Goal: Information Seeking & Learning: Learn about a topic

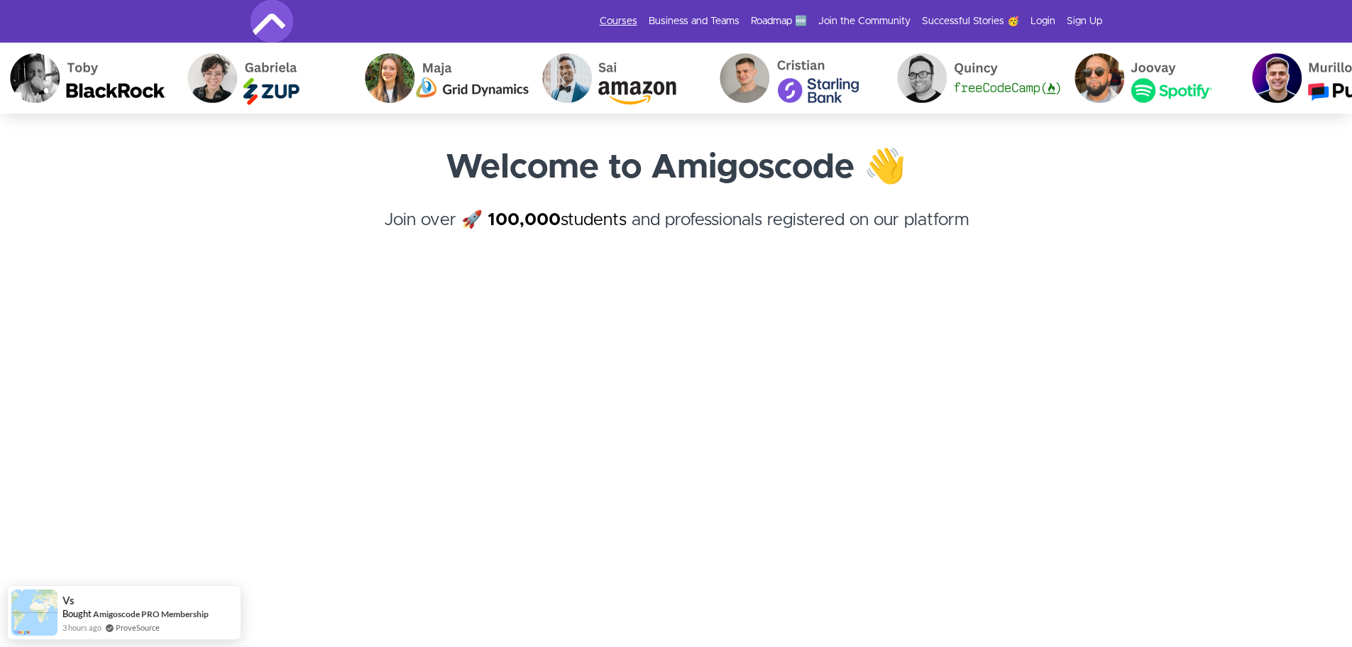
click at [631, 23] on link "Courses" at bounding box center [619, 21] width 38 height 14
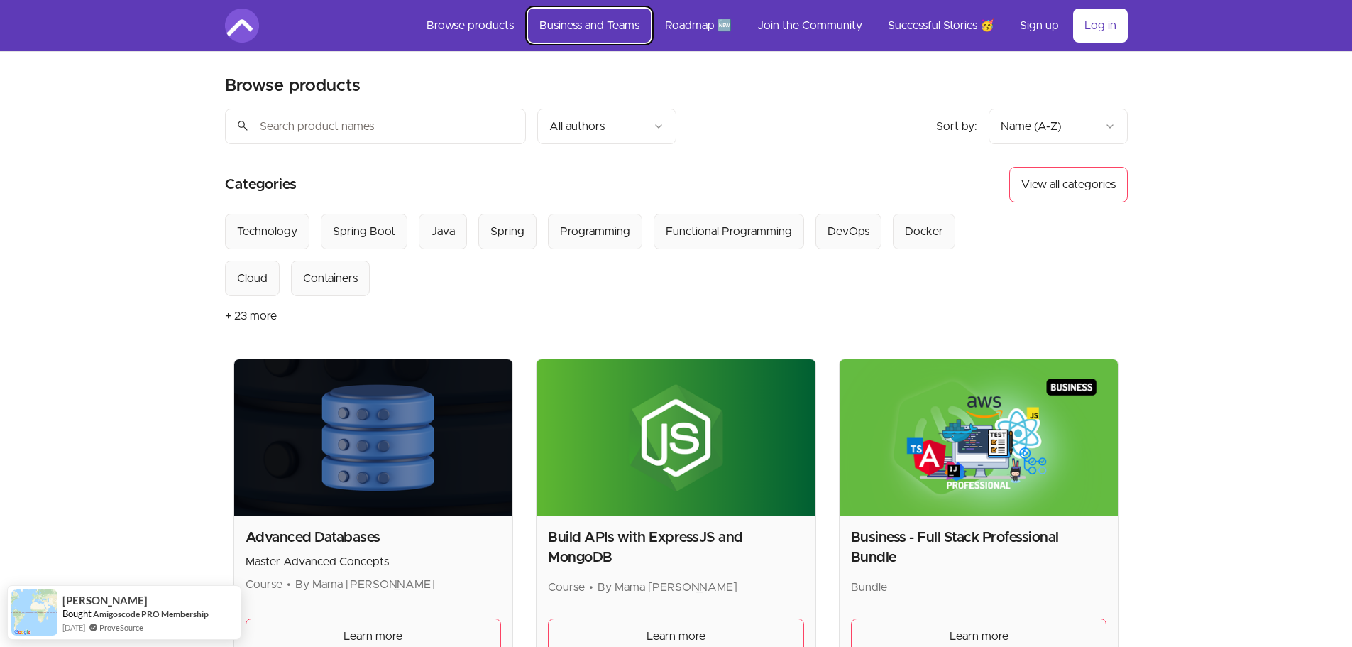
click at [610, 33] on link "Business and Teams" at bounding box center [589, 26] width 123 height 34
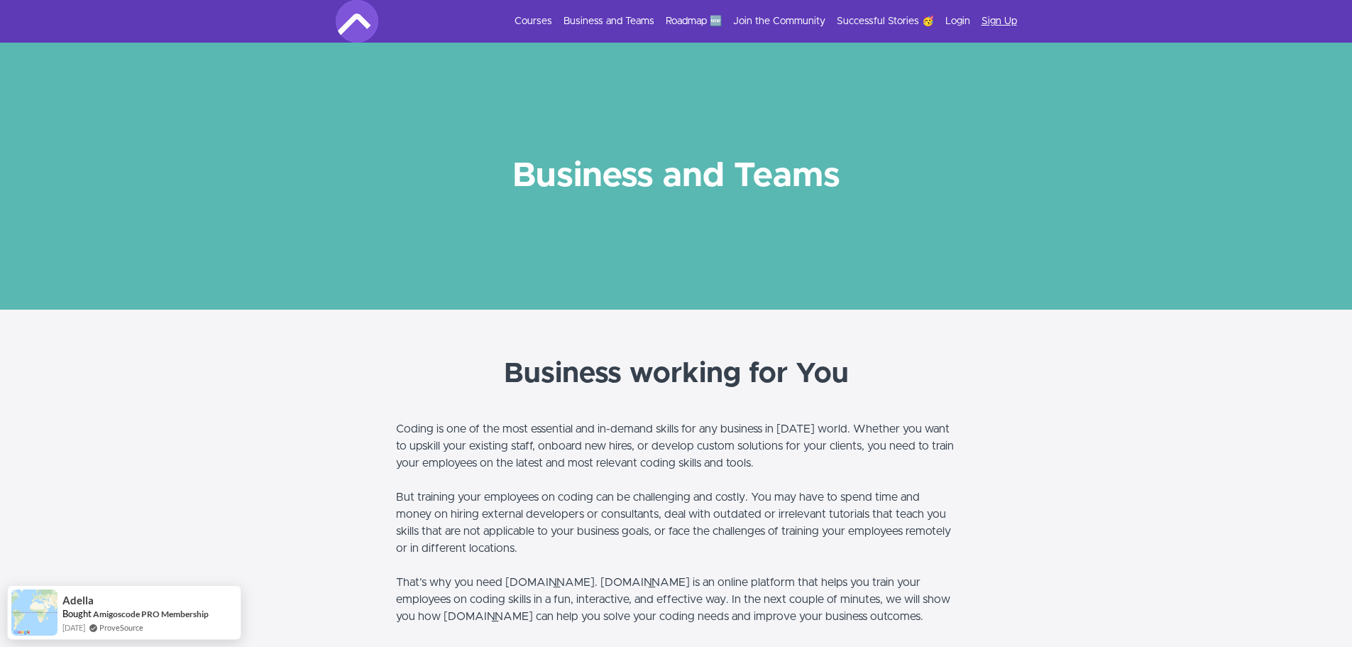
click at [1005, 23] on link "Sign Up" at bounding box center [999, 21] width 35 height 14
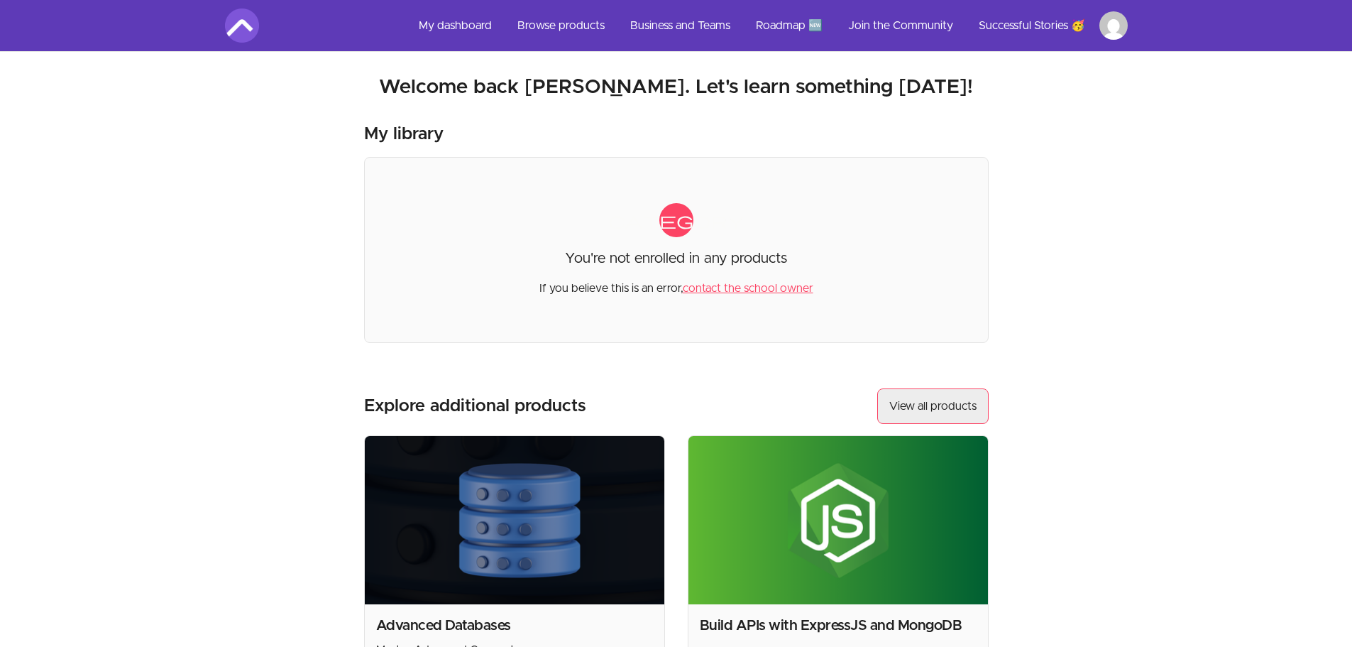
click at [921, 403] on link "View all products" at bounding box center [932, 405] width 111 height 35
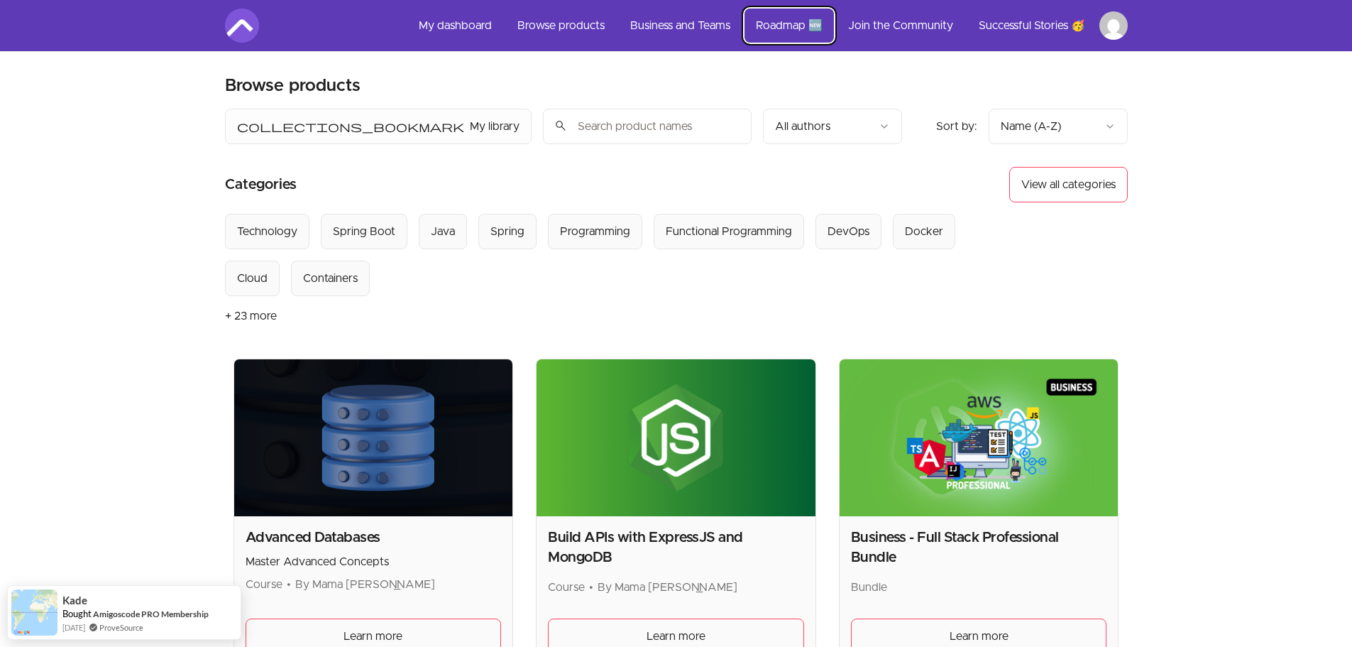
click at [763, 28] on link "Roadmap 🆕" at bounding box center [789, 26] width 89 height 34
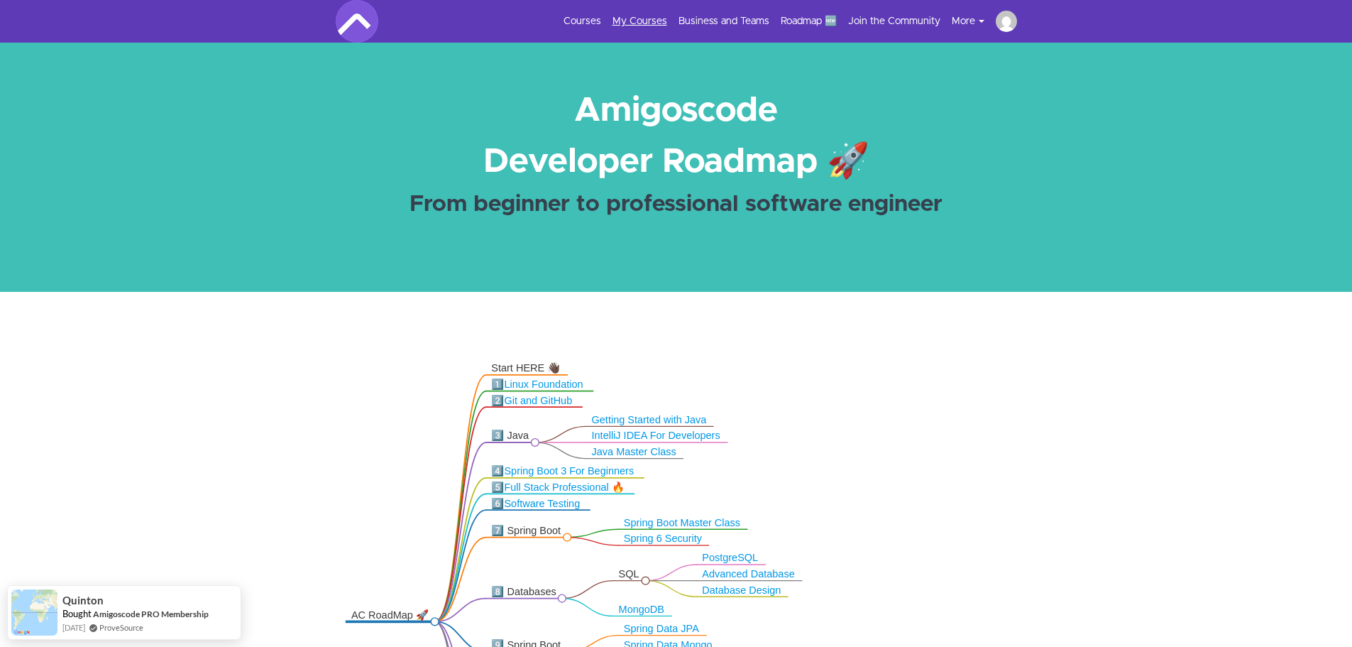
click at [638, 28] on link "My Courses" at bounding box center [639, 21] width 55 height 14
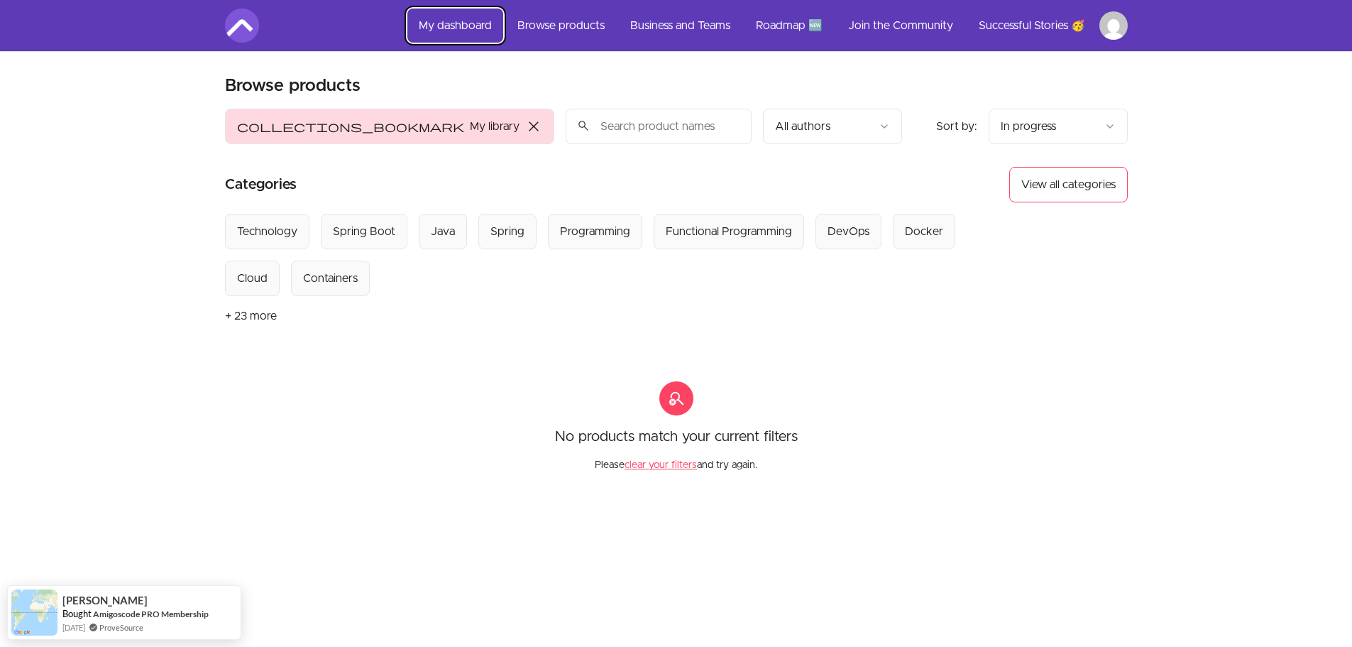
click at [463, 22] on link "My dashboard" at bounding box center [455, 26] width 96 height 34
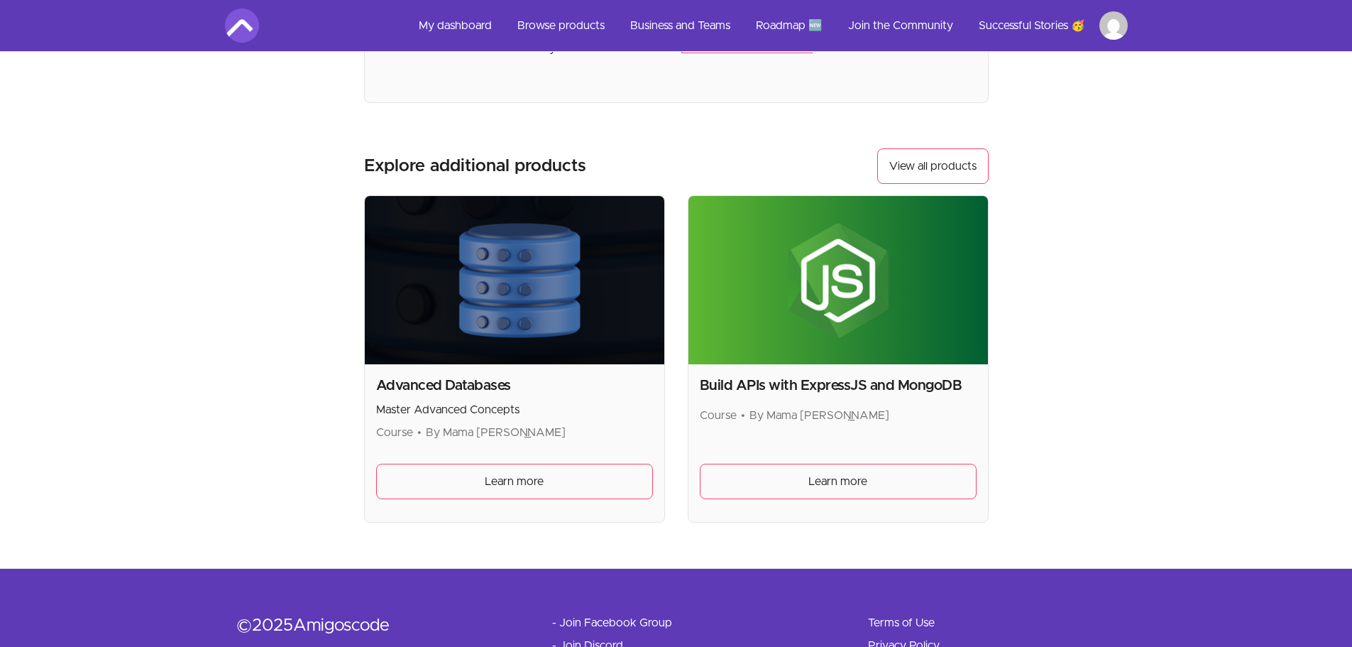
scroll to position [256, 0]
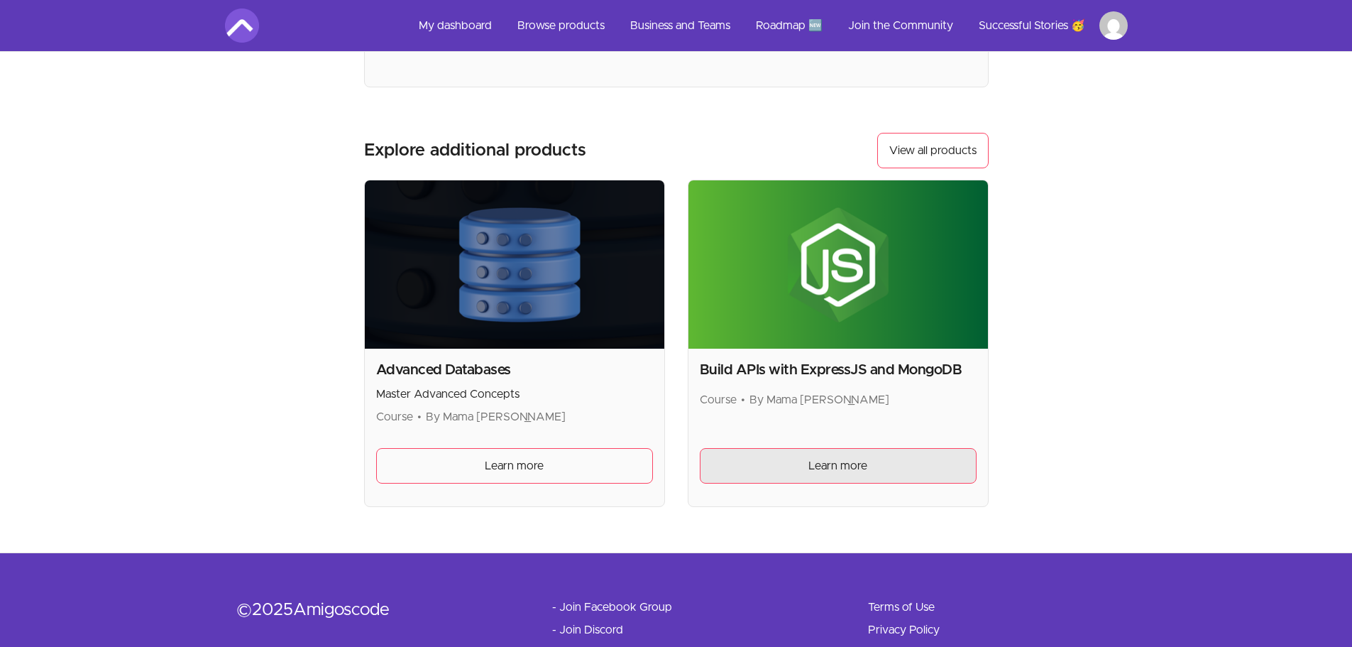
click at [852, 471] on span "Learn more" at bounding box center [837, 465] width 59 height 17
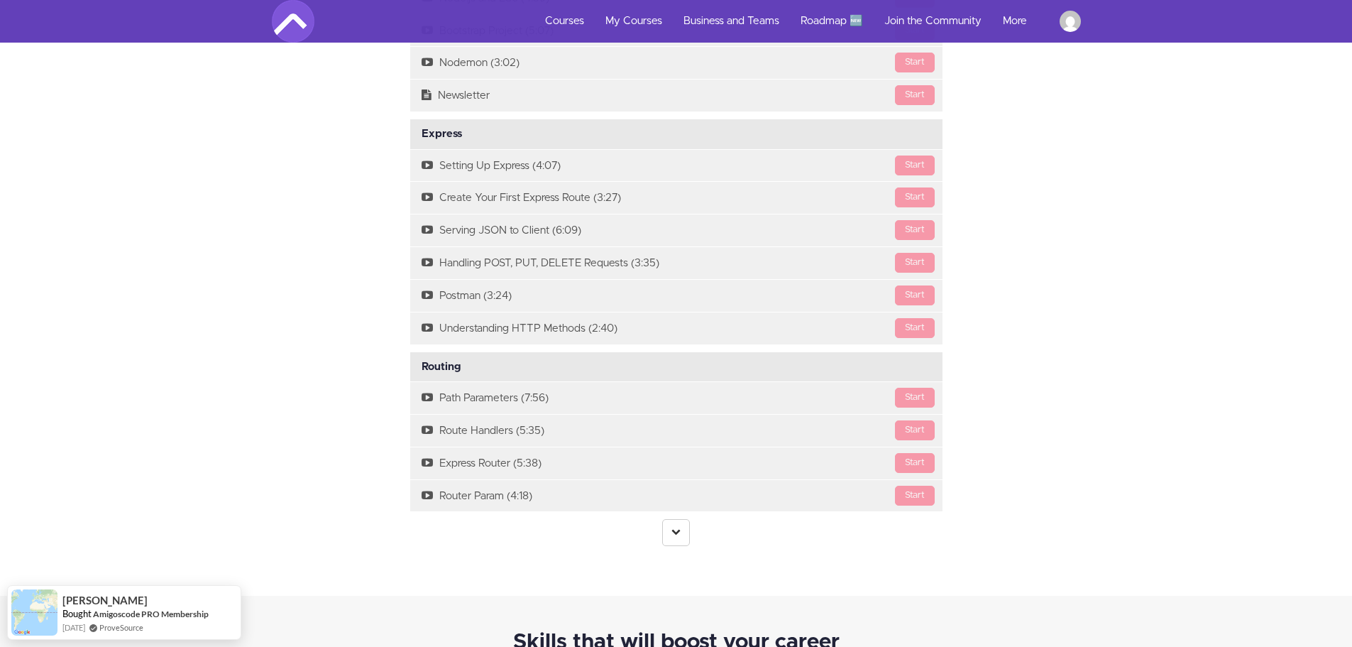
scroll to position [1448, 0]
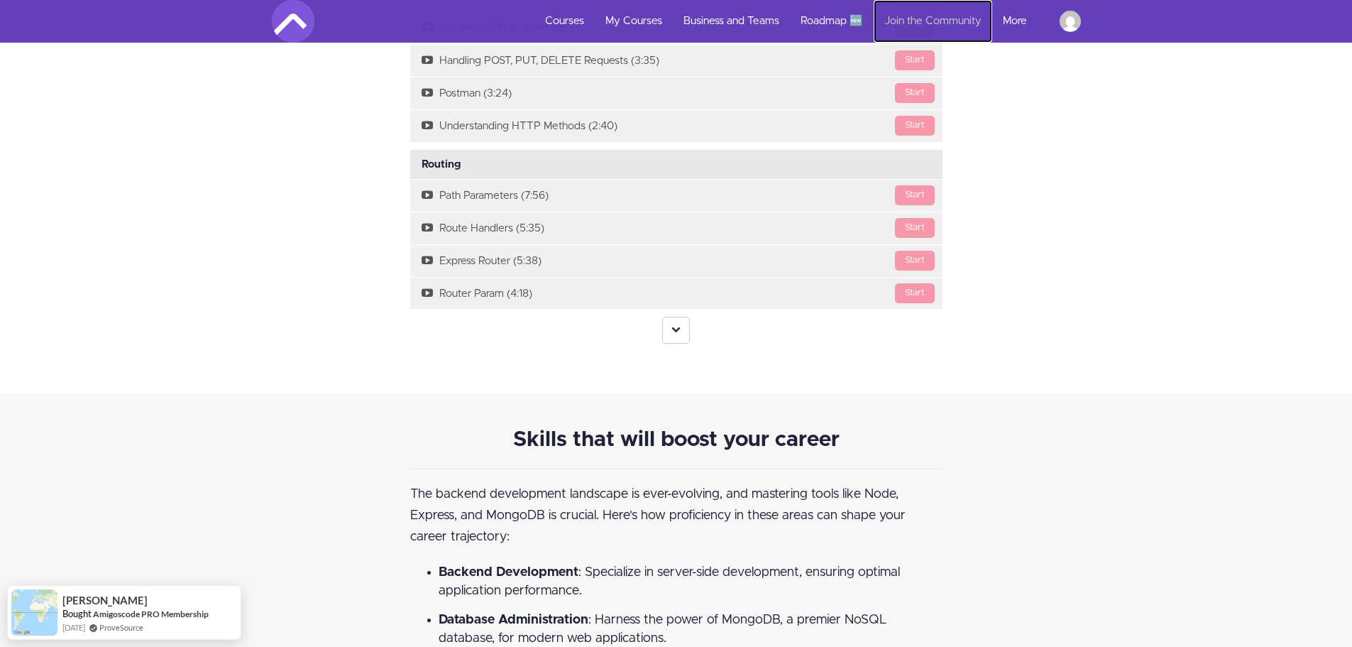
click at [935, 24] on link "Join the Community" at bounding box center [933, 21] width 119 height 43
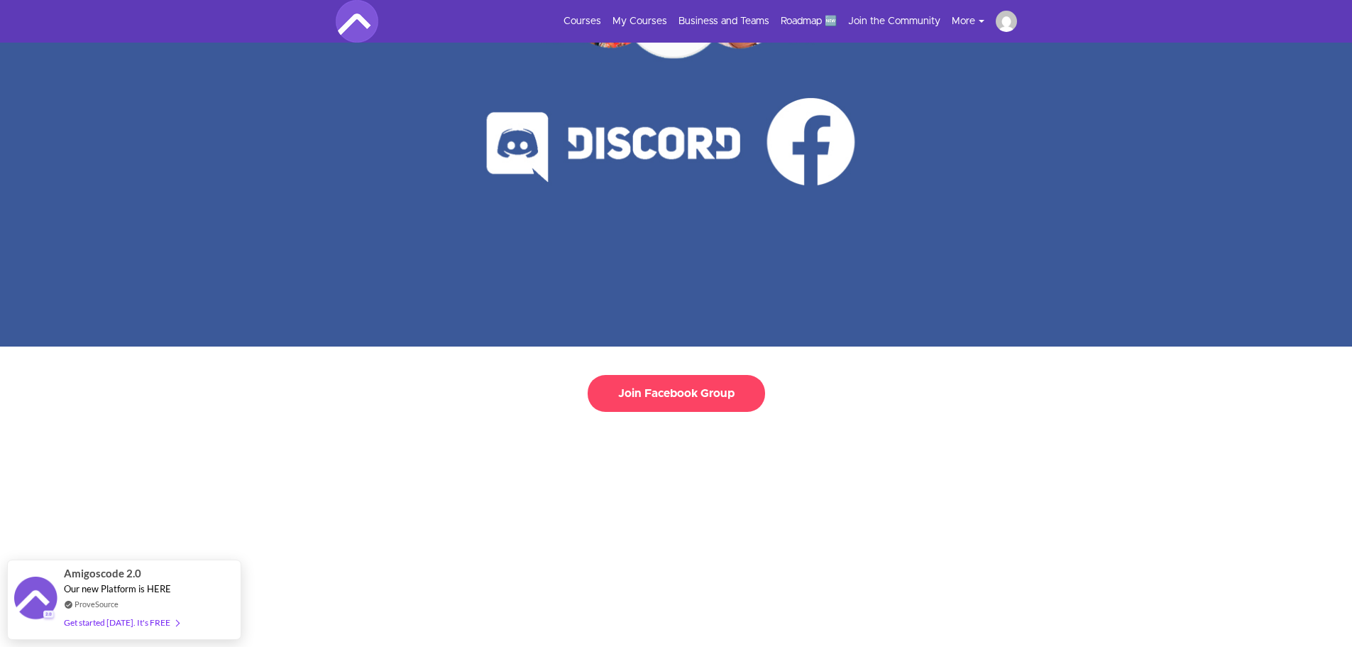
scroll to position [171, 0]
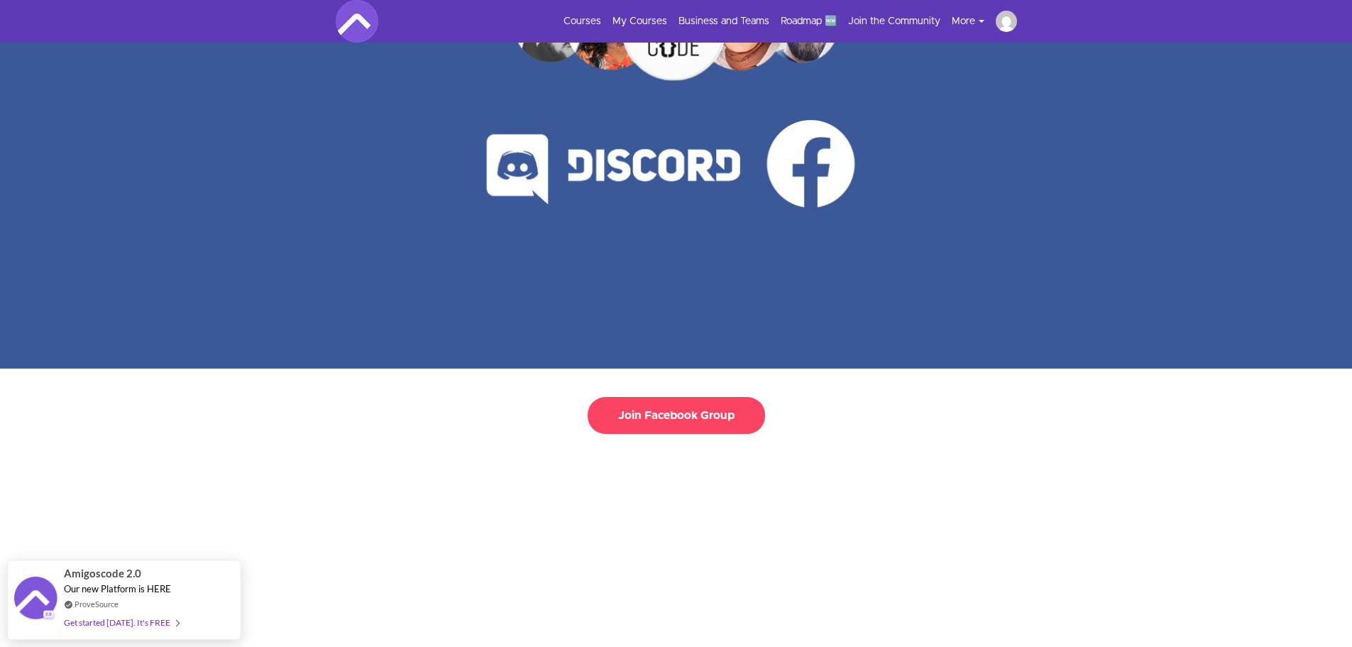
click at [966, 18] on button "More" at bounding box center [974, 21] width 44 height 14
click at [967, 18] on button "More" at bounding box center [974, 21] width 44 height 14
click at [590, 18] on link "Courses" at bounding box center [583, 21] width 38 height 14
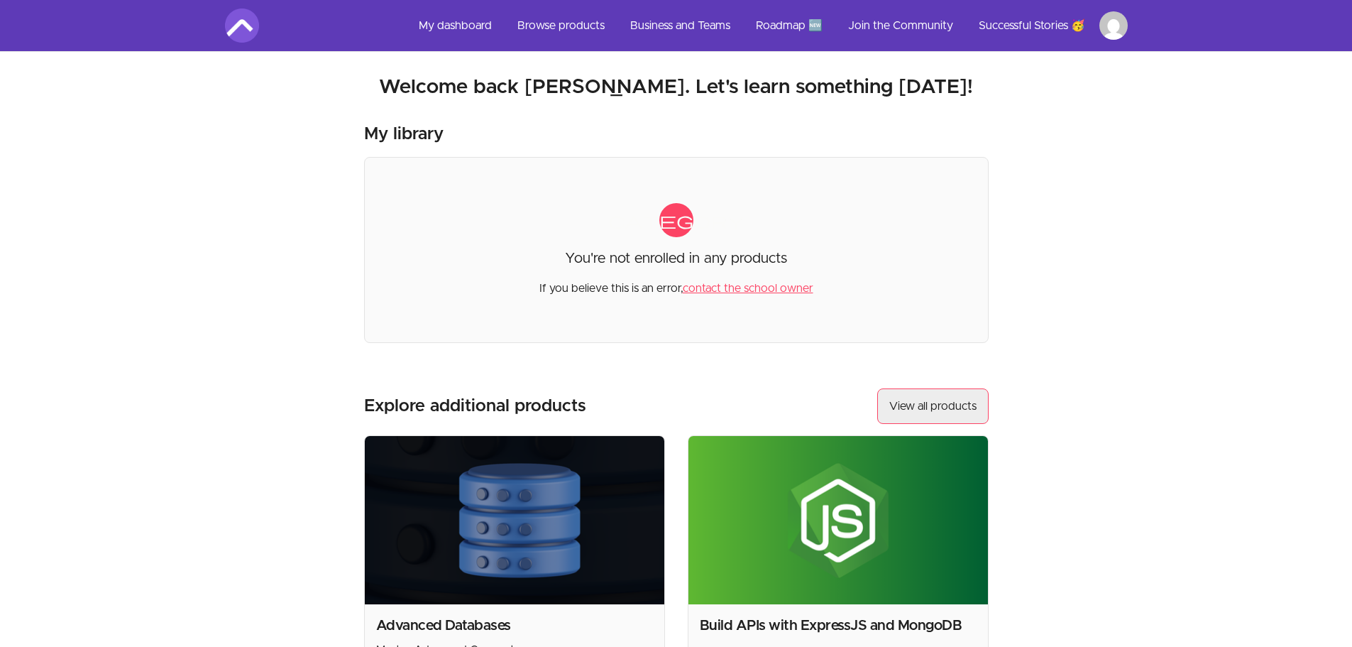
click at [941, 402] on link "View all products" at bounding box center [932, 405] width 111 height 35
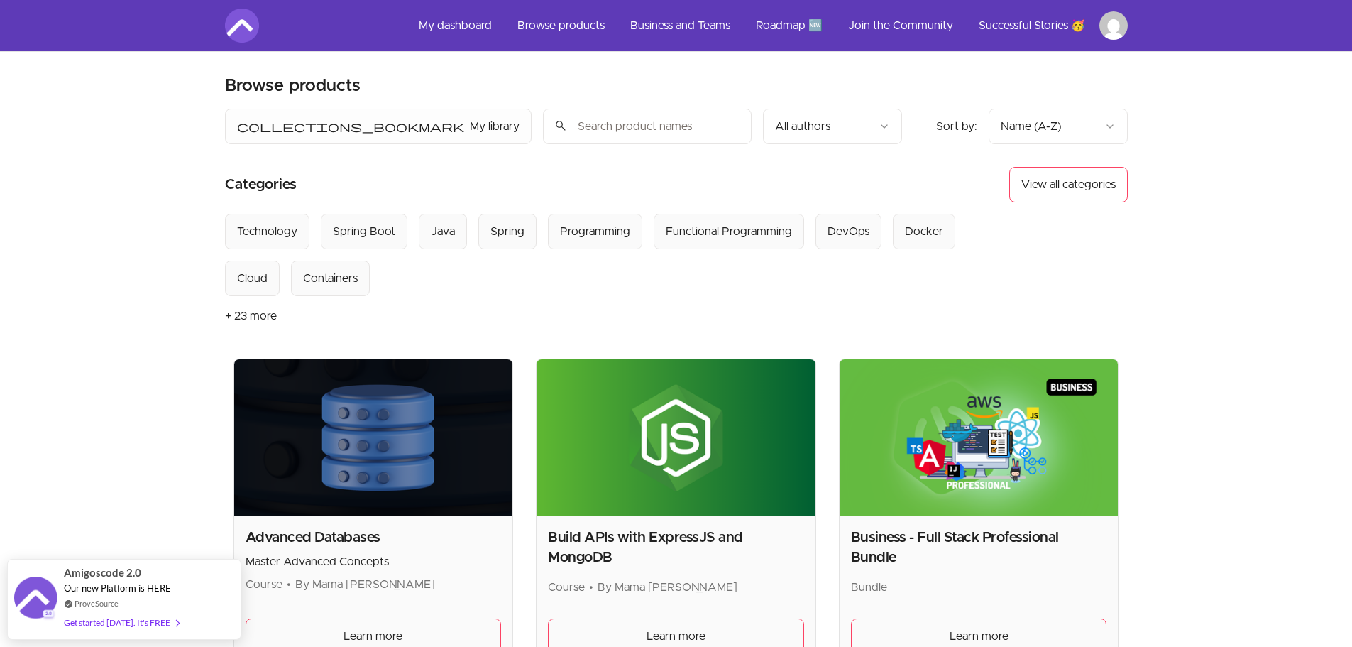
scroll to position [426, 0]
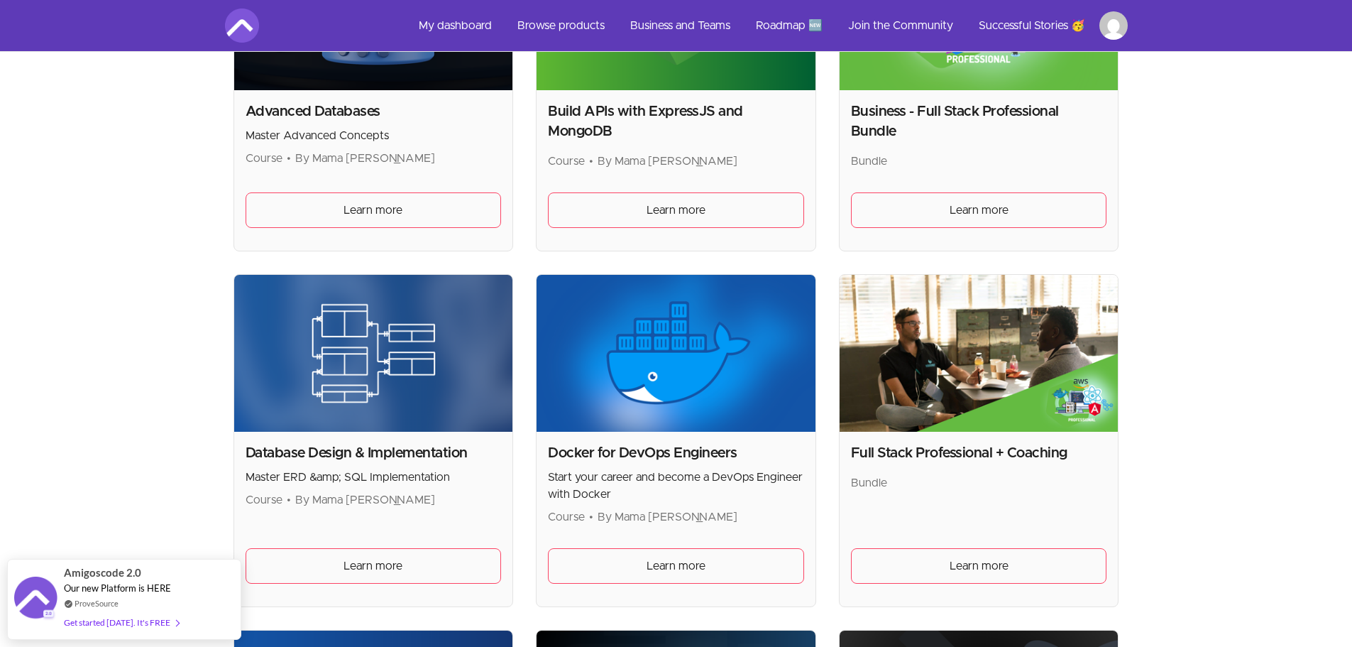
click at [999, 391] on img at bounding box center [979, 353] width 279 height 157
click at [976, 572] on span "Learn more" at bounding box center [979, 565] width 59 height 17
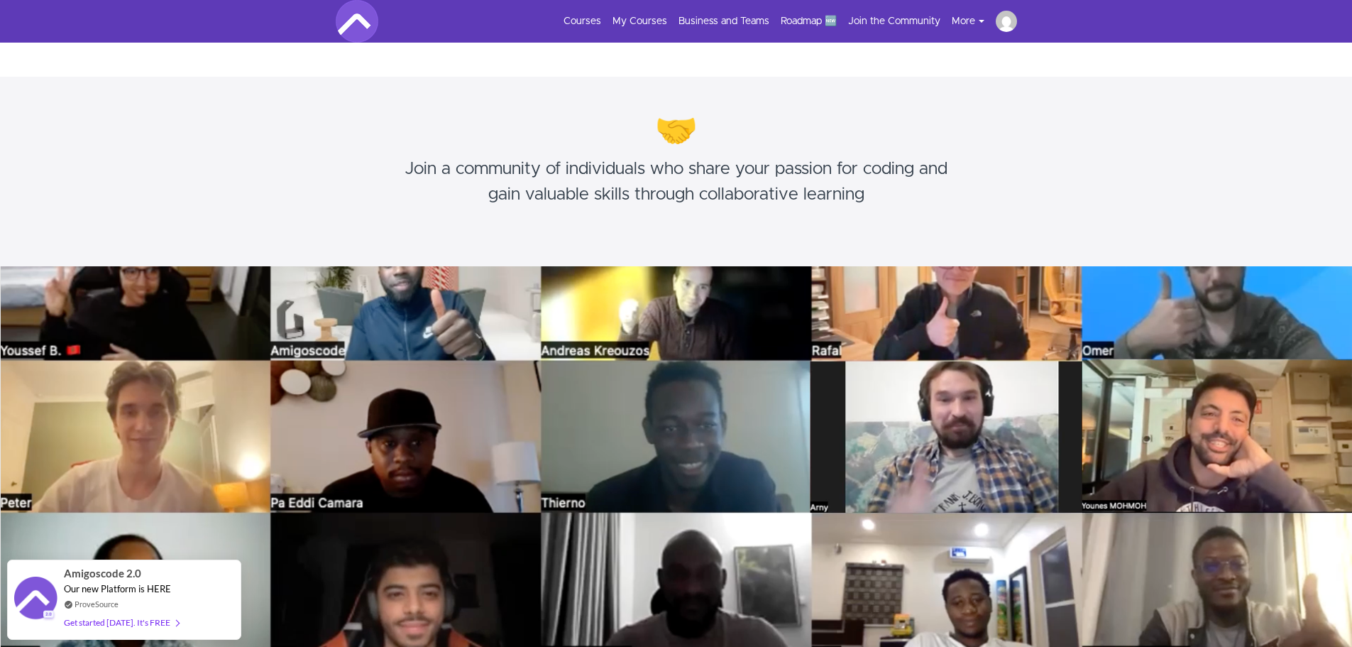
scroll to position [5791, 0]
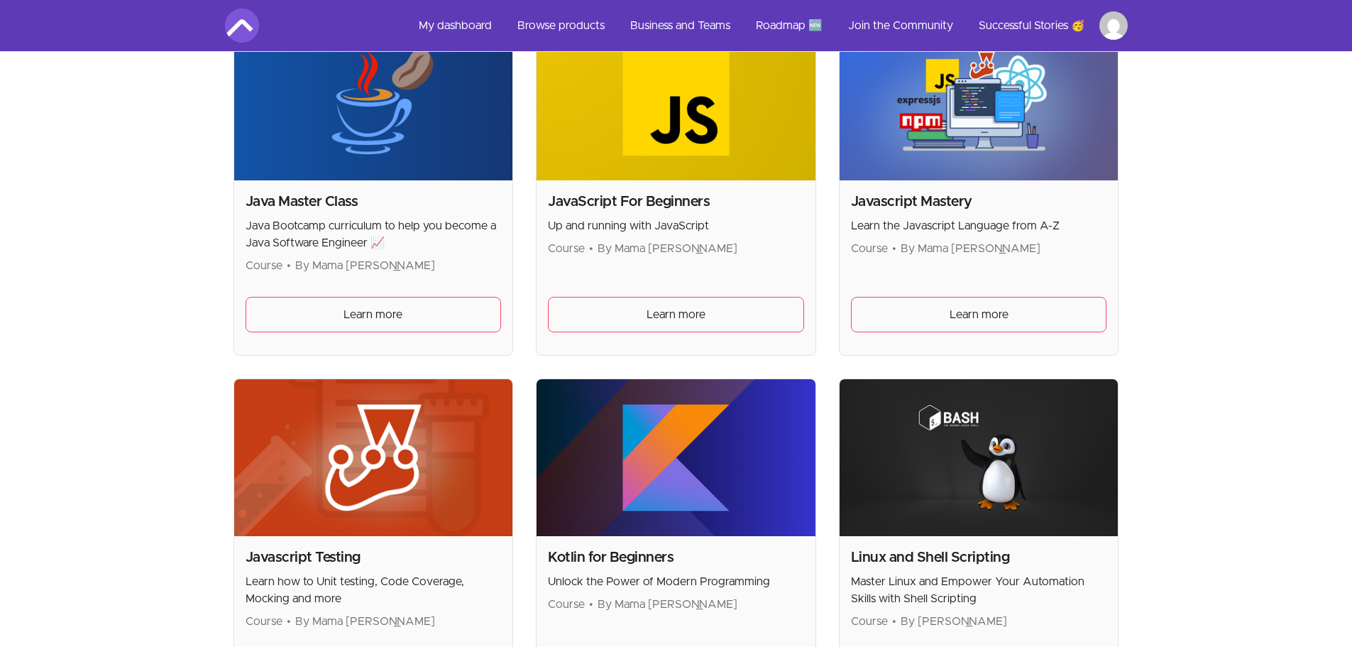
scroll to position [1959, 0]
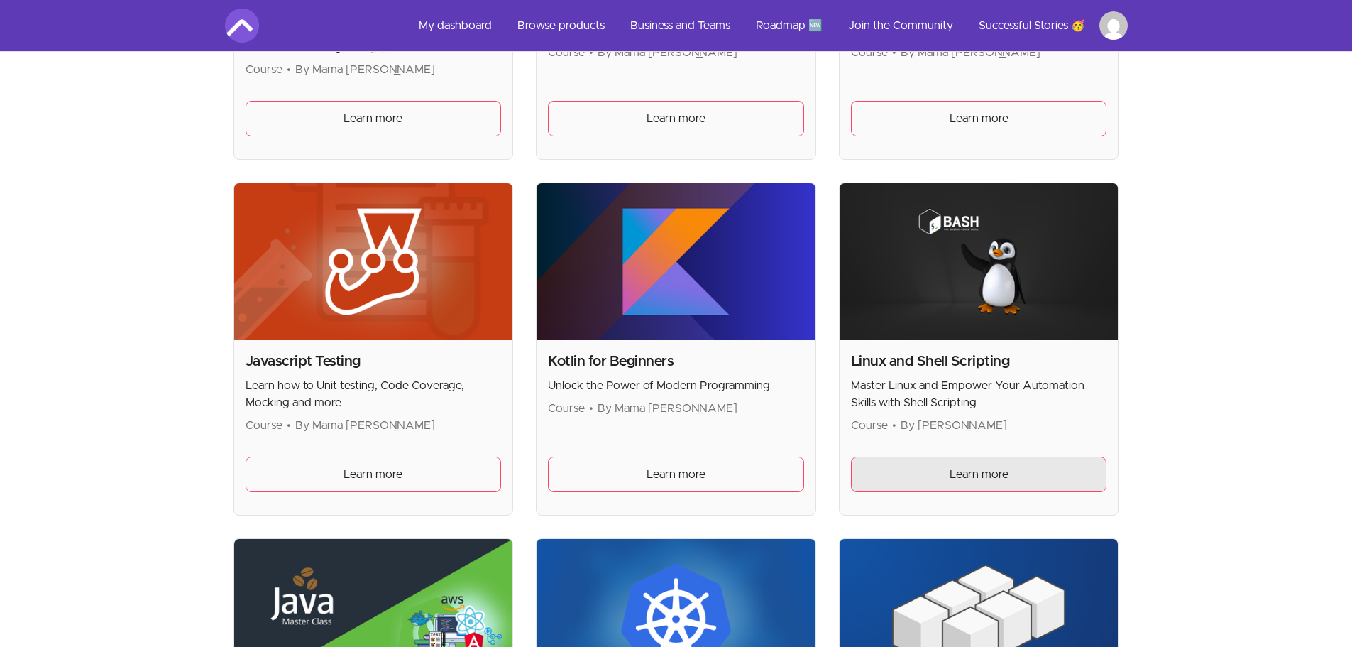
click at [951, 489] on link "Learn more" at bounding box center [979, 473] width 256 height 35
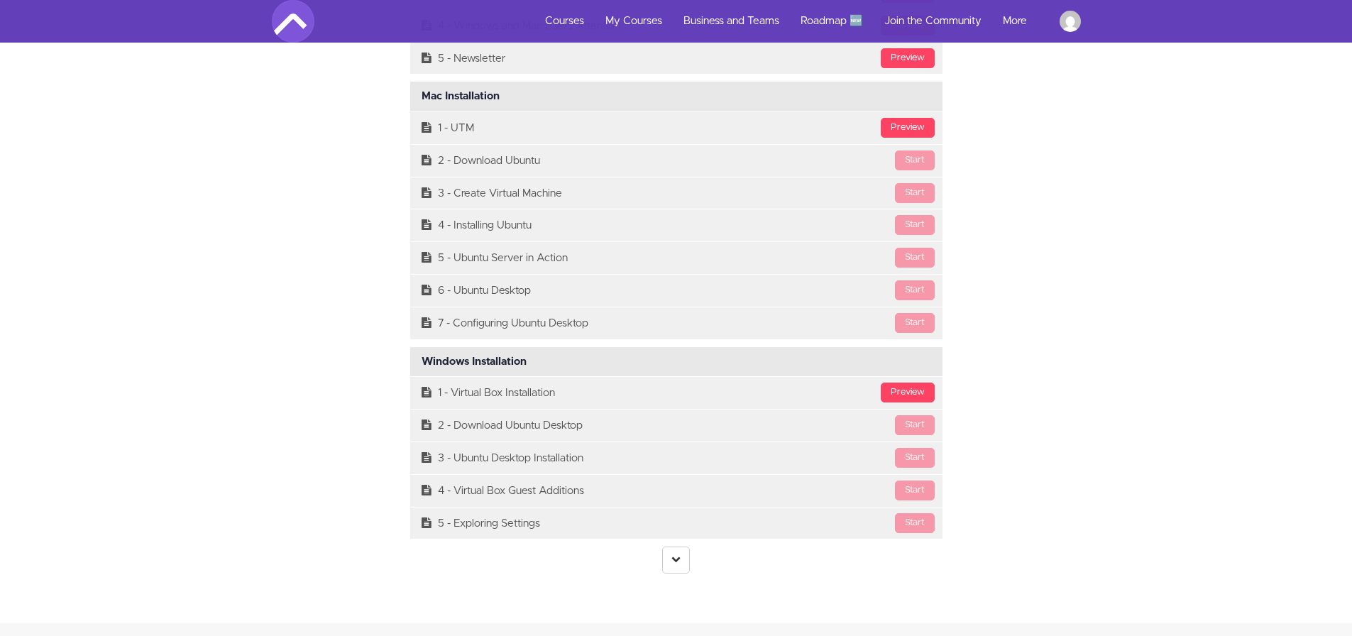
scroll to position [3577, 0]
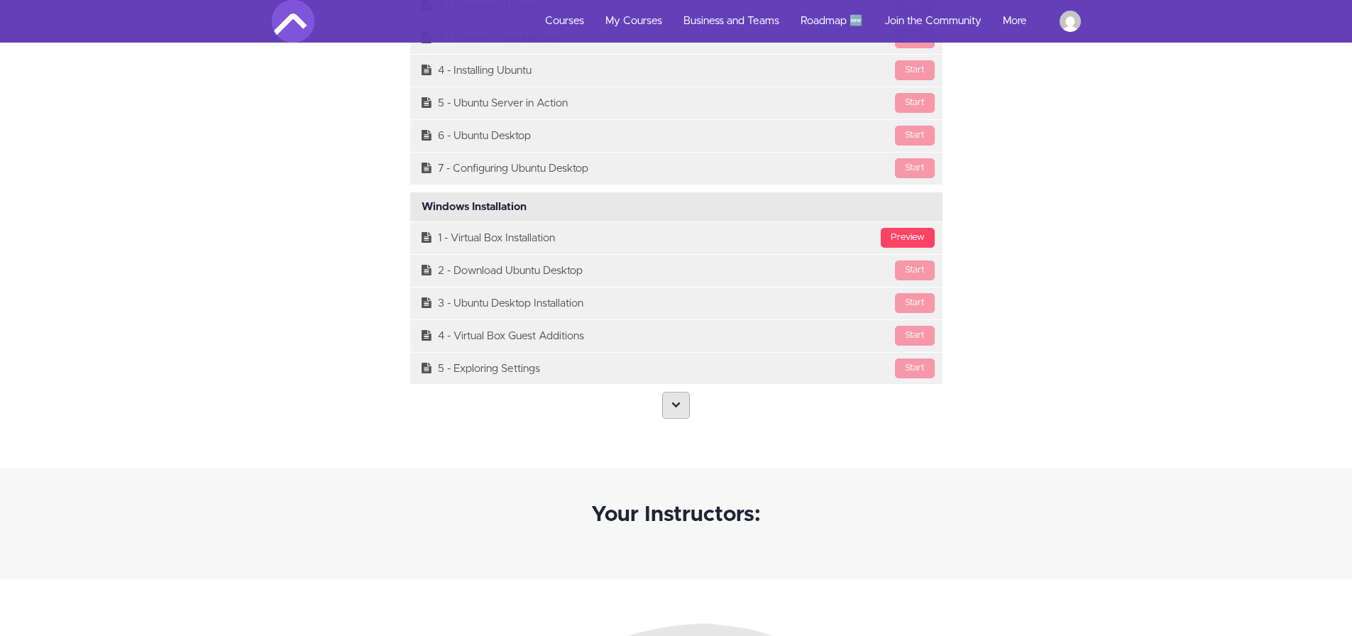
click at [683, 410] on link at bounding box center [676, 405] width 28 height 27
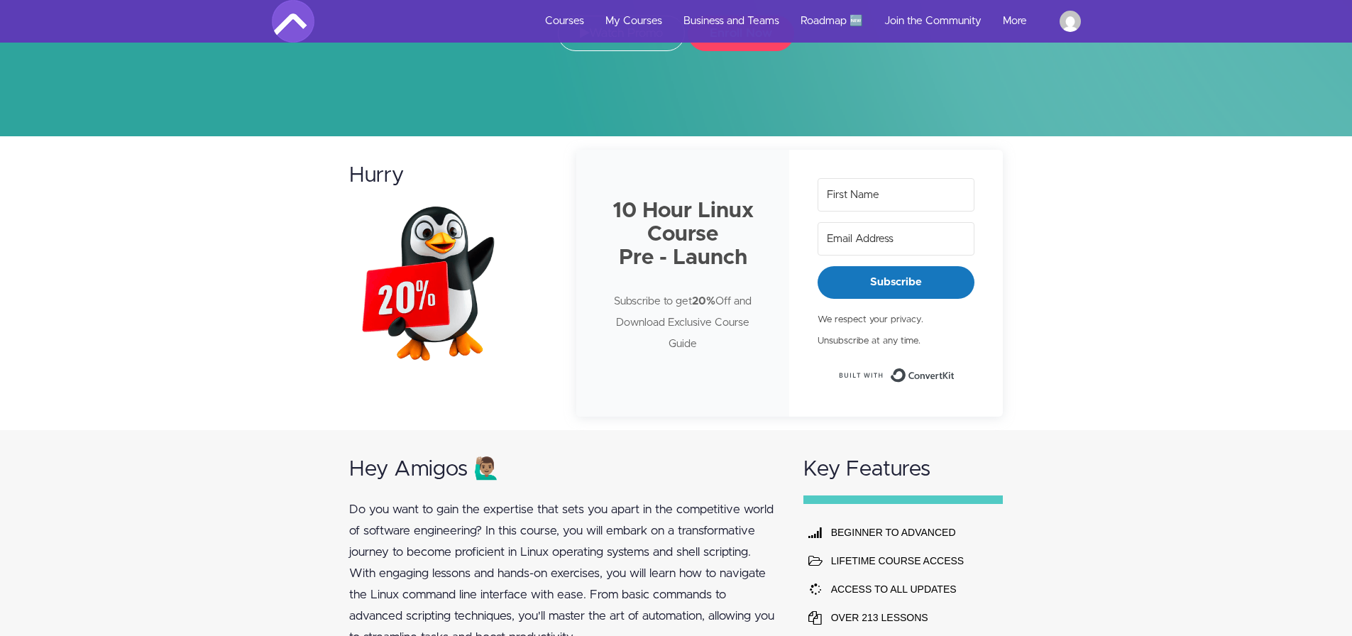
scroll to position [236, 0]
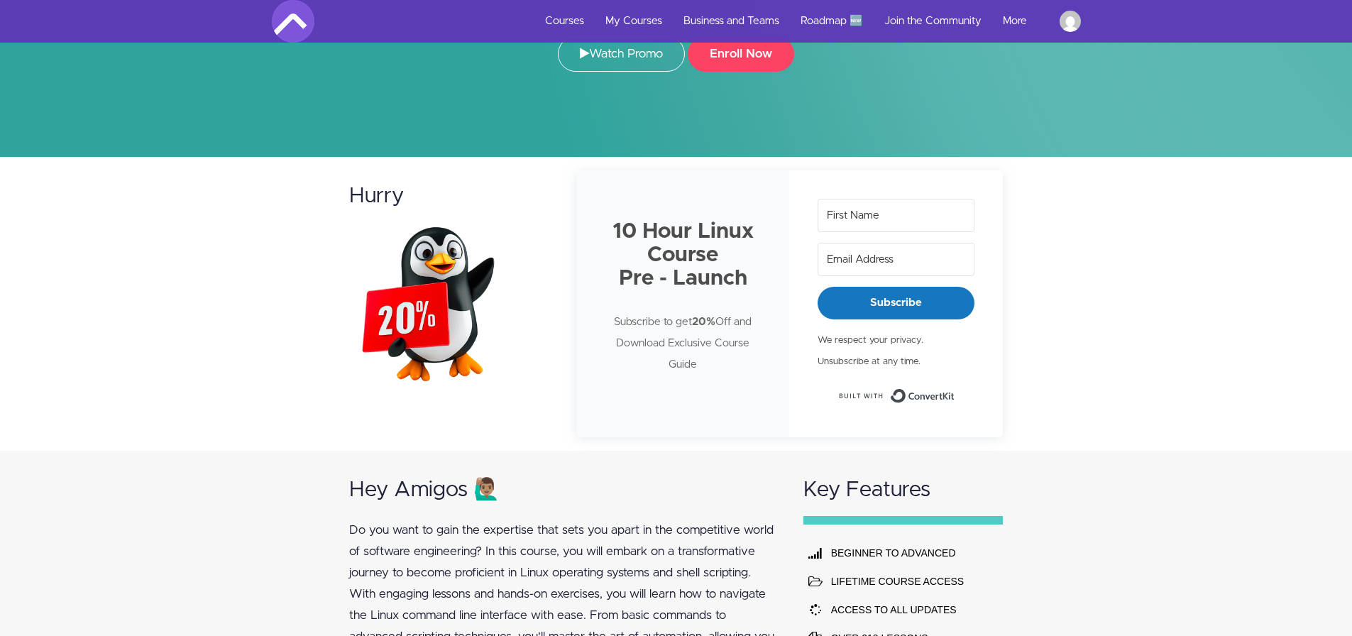
click at [897, 221] on input "First Name" at bounding box center [896, 215] width 157 height 33
type input "Michał"
click at [883, 260] on input "Email Address" at bounding box center [896, 259] width 157 height 33
type input "michal.szwaczyk@outlook.com"
click at [916, 311] on span "Subscribe" at bounding box center [896, 303] width 157 height 32
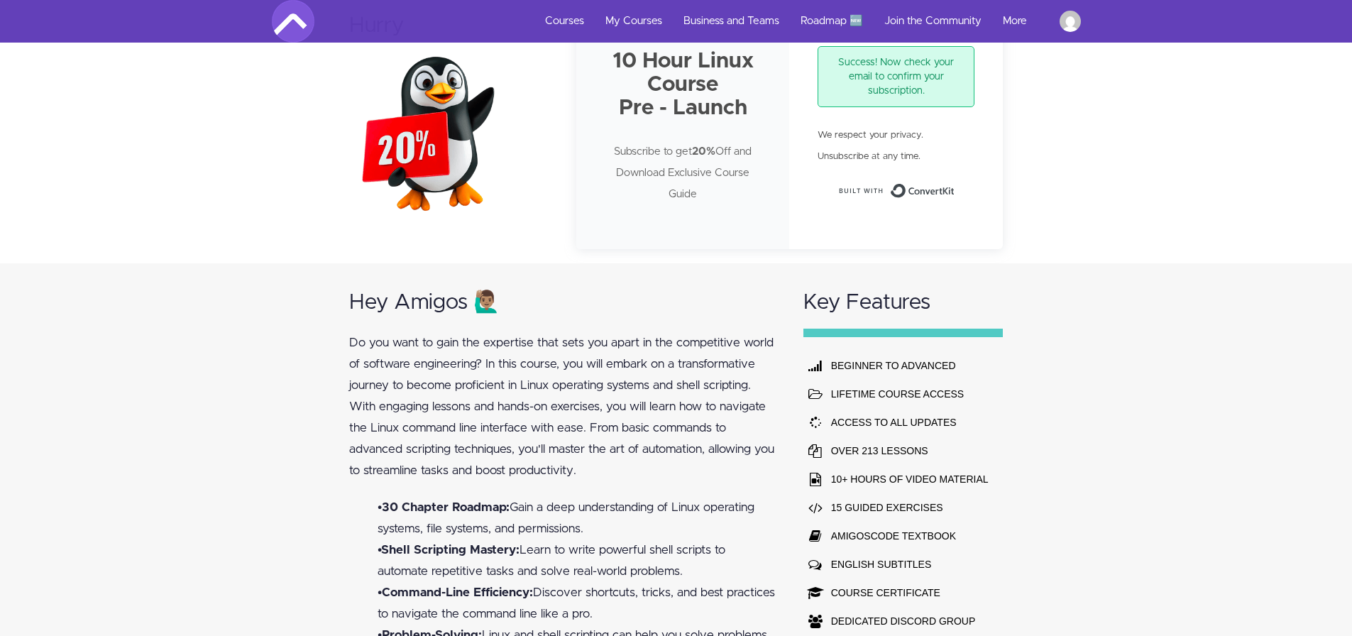
scroll to position [321, 0]
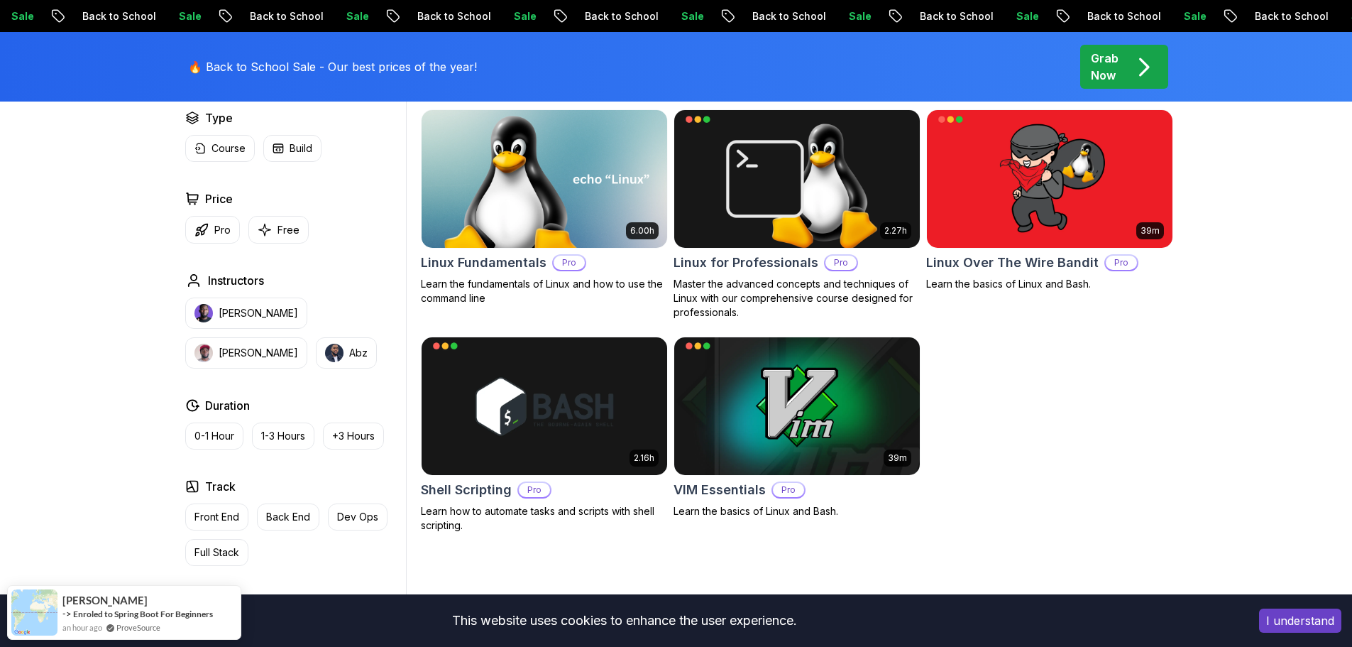
scroll to position [511, 0]
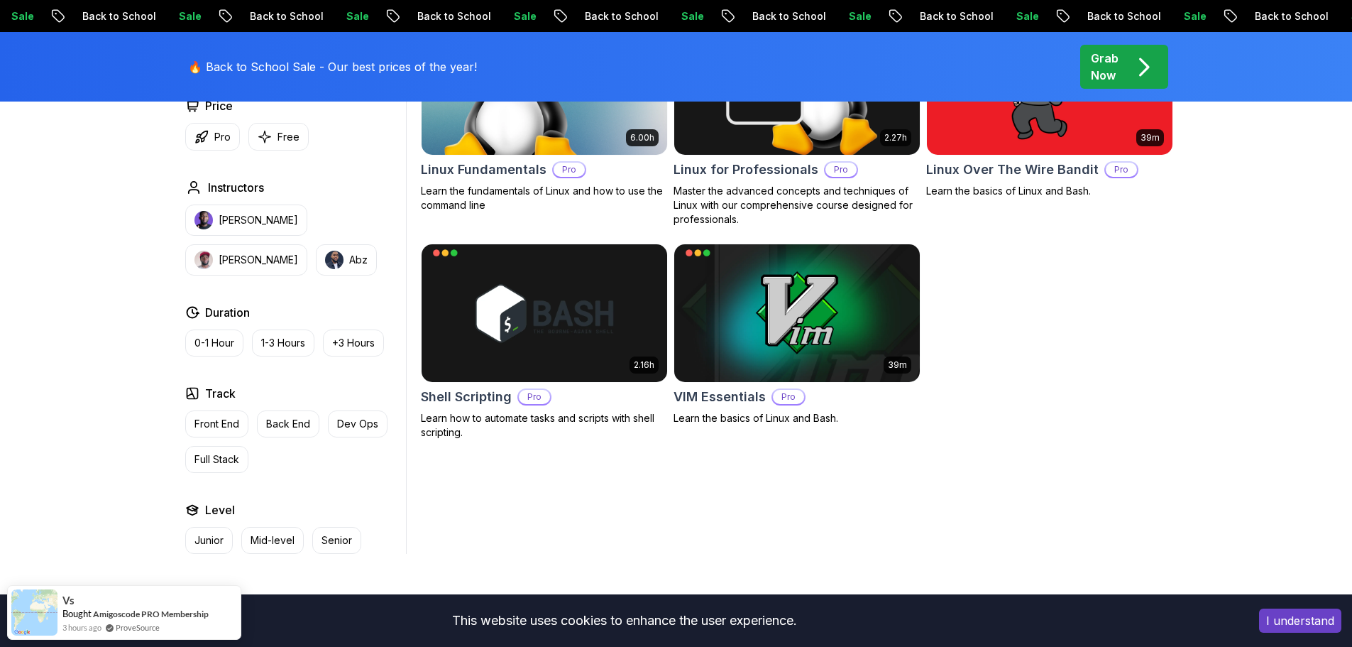
click at [886, 213] on body "Sale Back to School Sale Back to School Sale Back to School Sale Back to School…" at bounding box center [676, 401] width 1352 height 1825
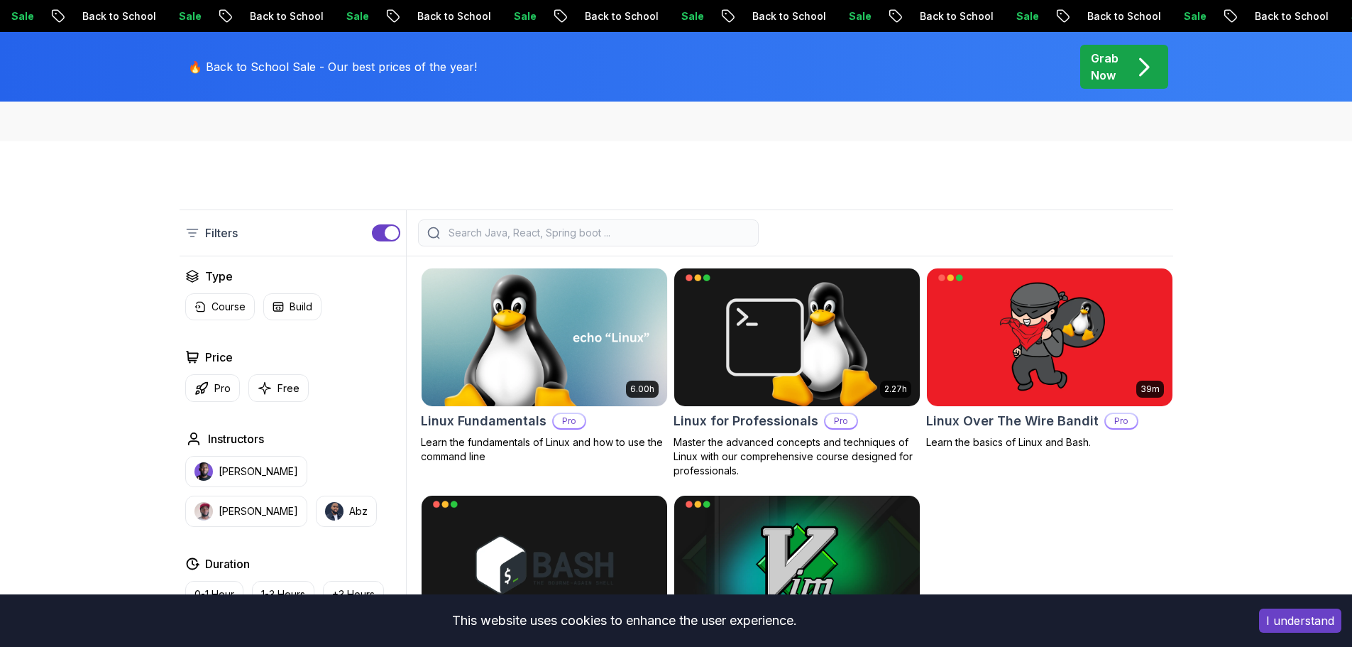
scroll to position [256, 0]
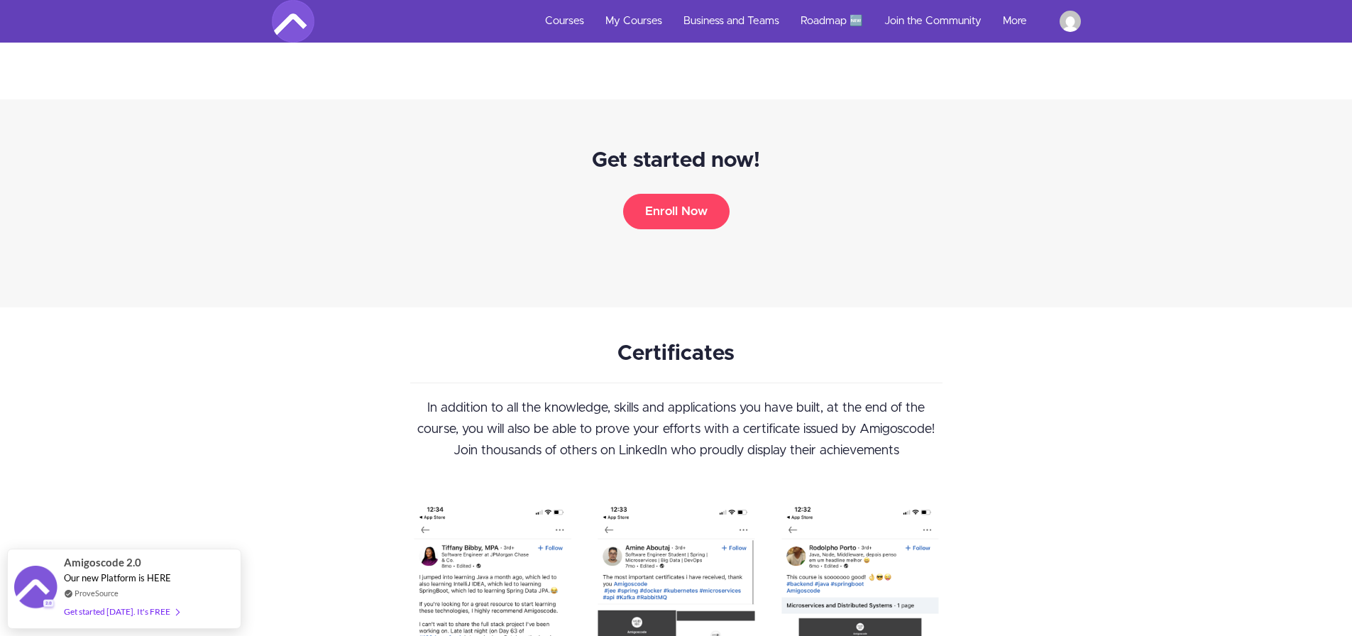
scroll to position [5942, 0]
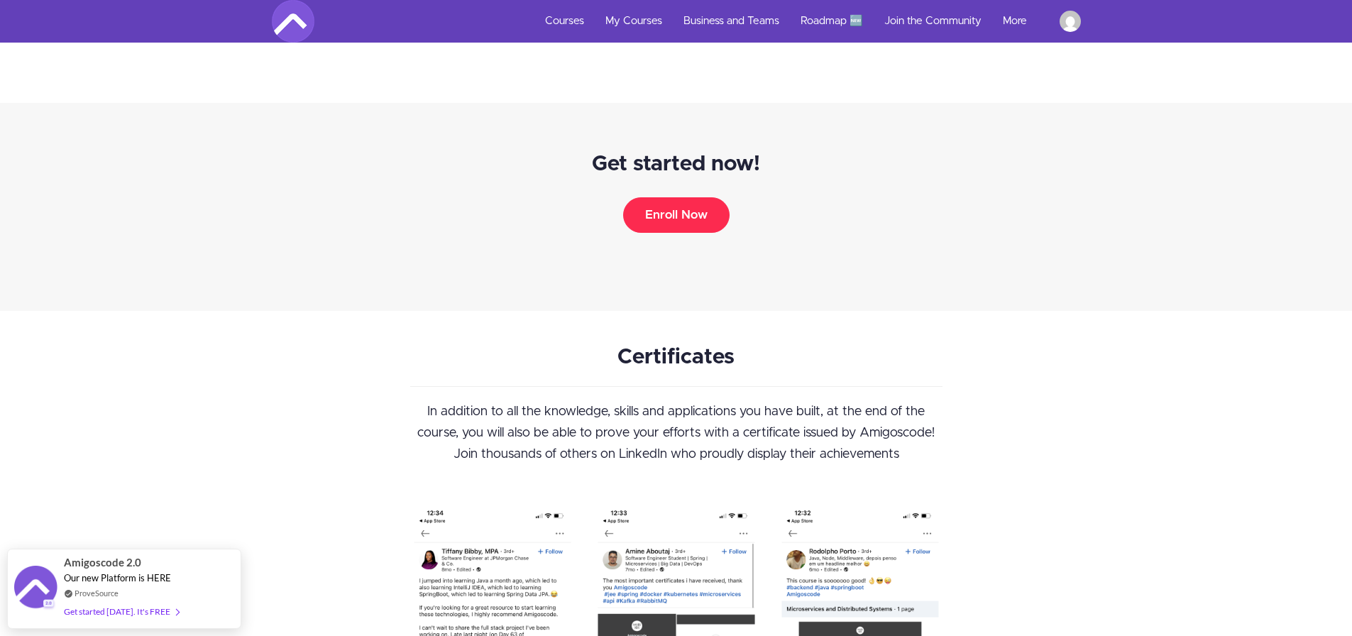
click at [692, 225] on button "Enroll Now" at bounding box center [676, 214] width 106 height 35
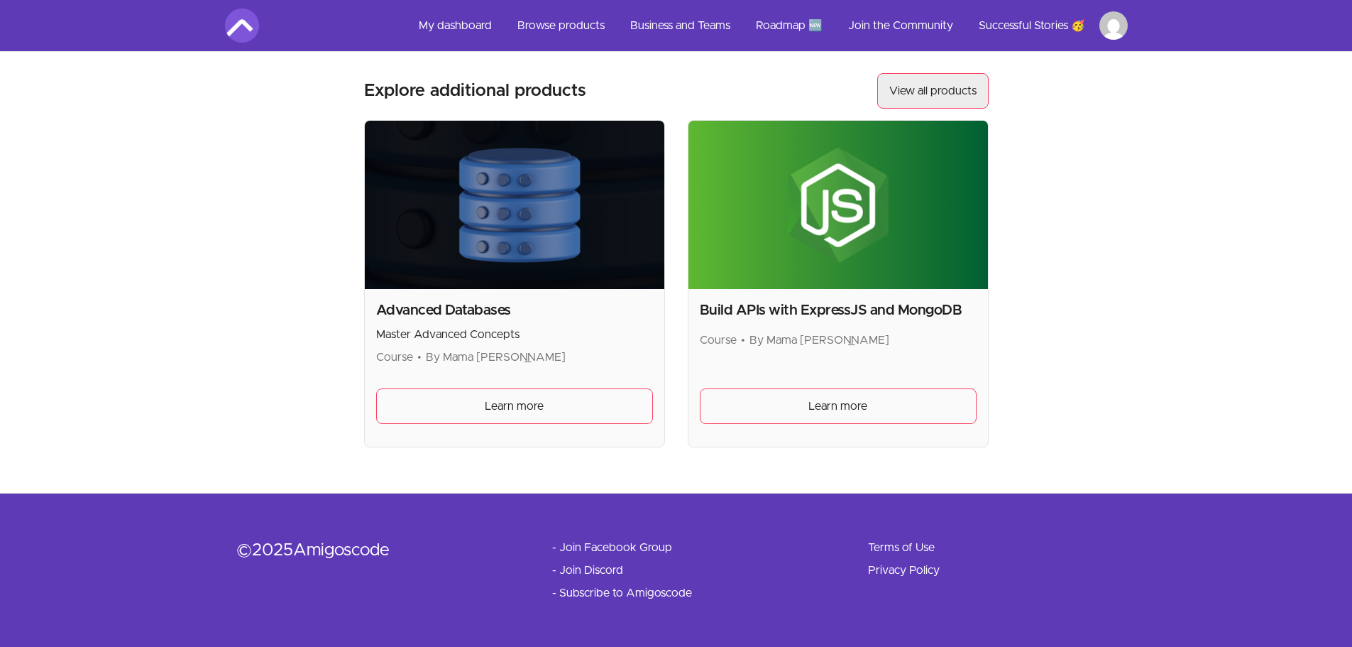
click at [931, 88] on link "View all products" at bounding box center [932, 90] width 111 height 35
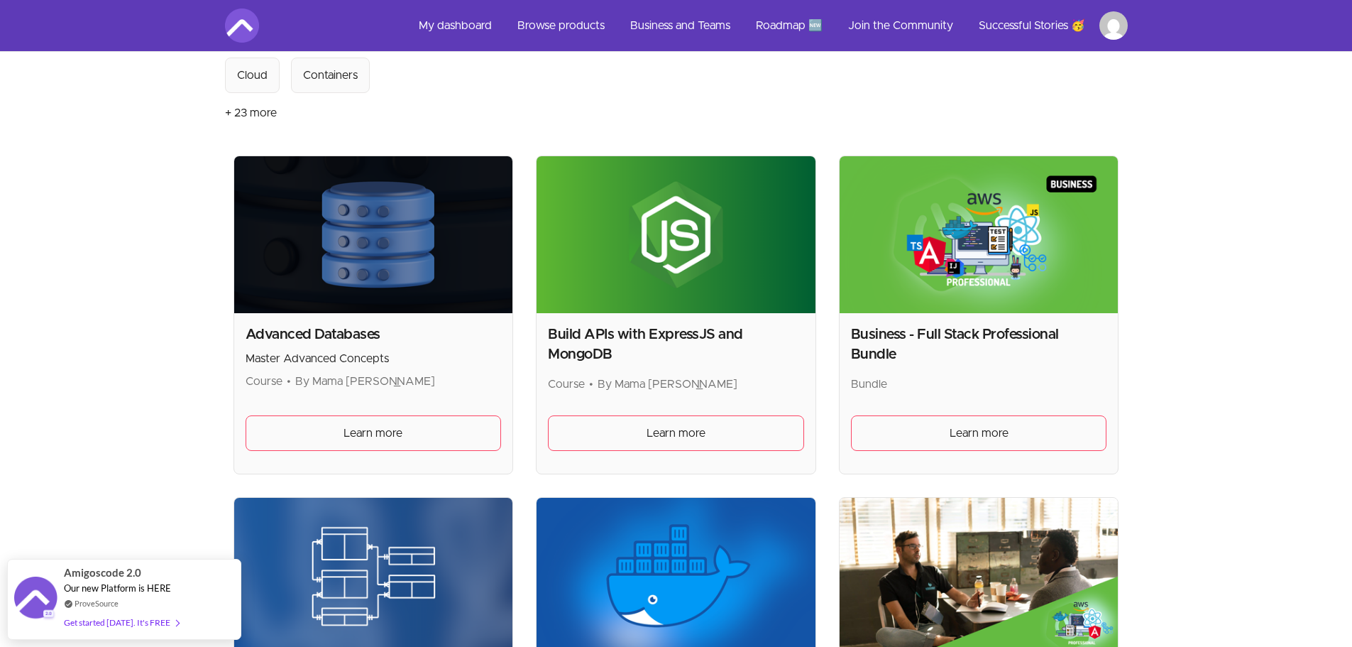
scroll to position [511, 0]
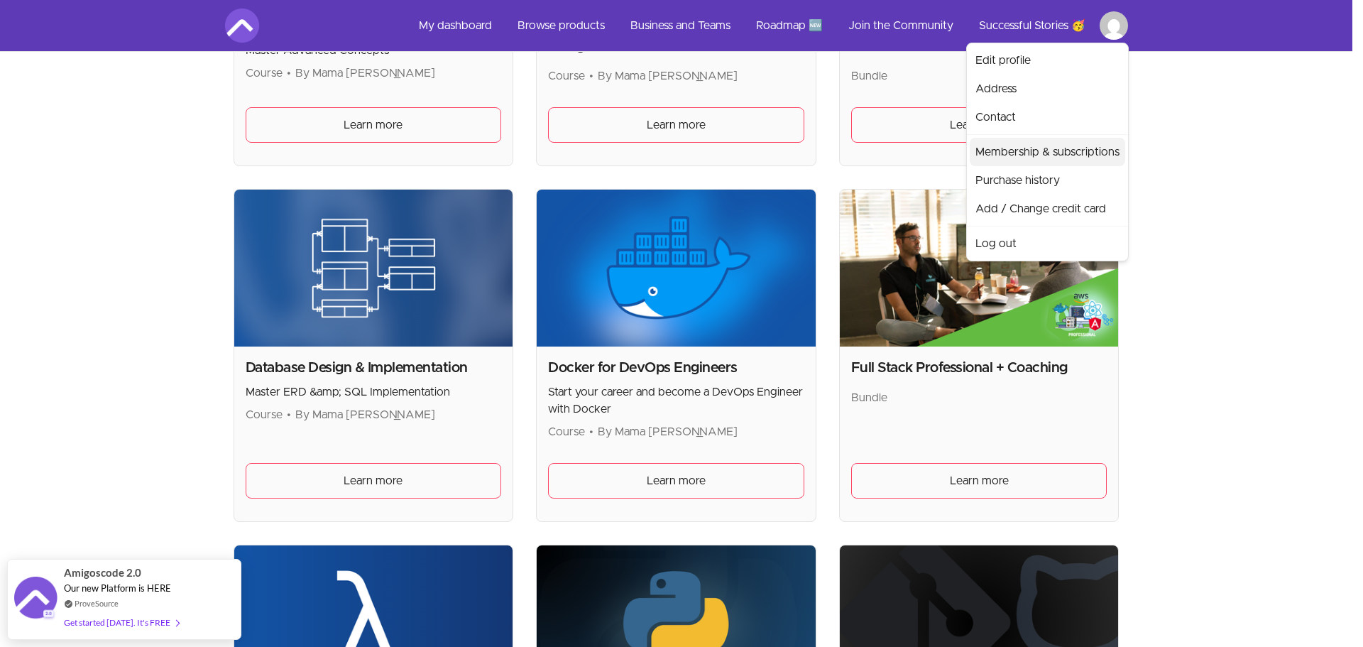
click at [1075, 156] on link "Membership & subscriptions" at bounding box center [1046, 152] width 155 height 28
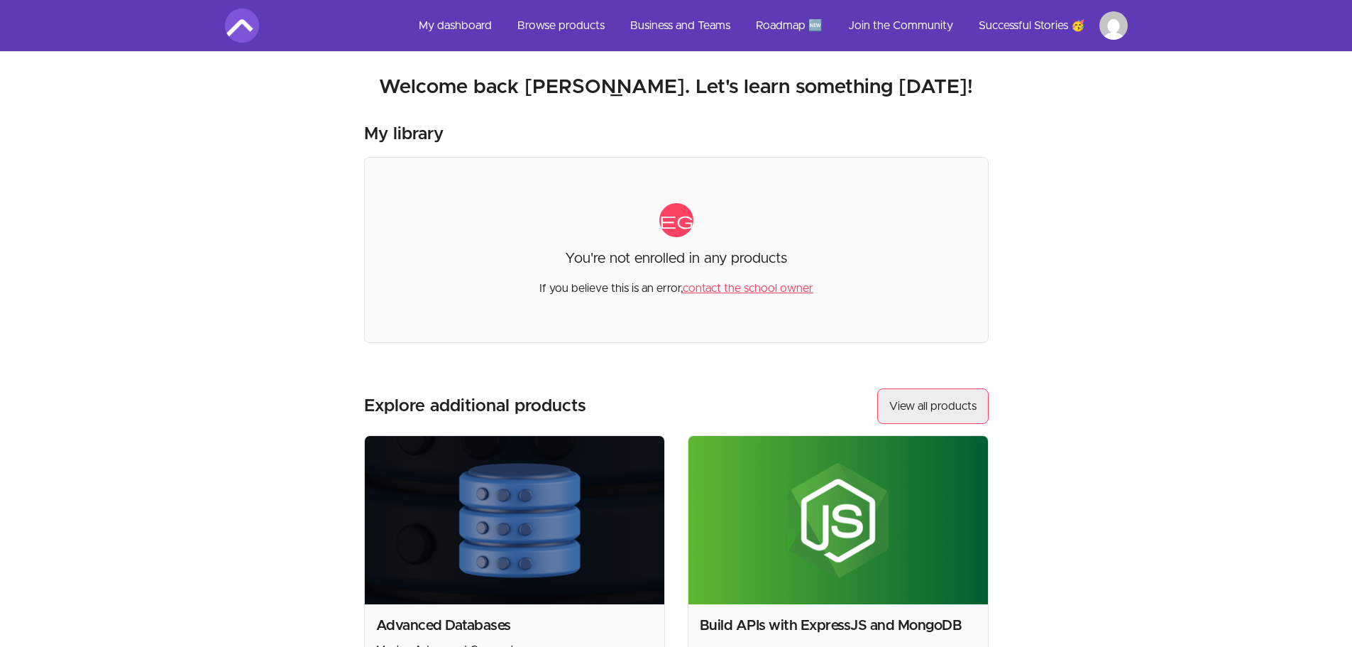
click at [927, 405] on link "View all products" at bounding box center [932, 405] width 111 height 35
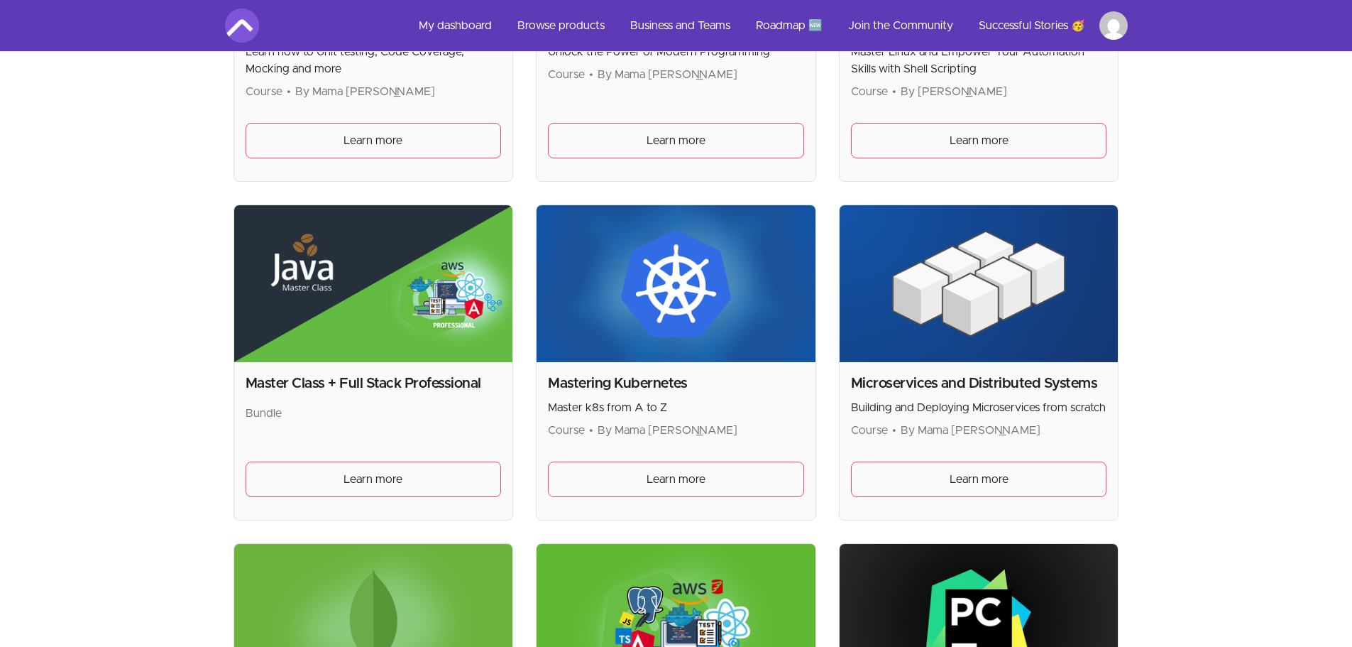
scroll to position [2300, 0]
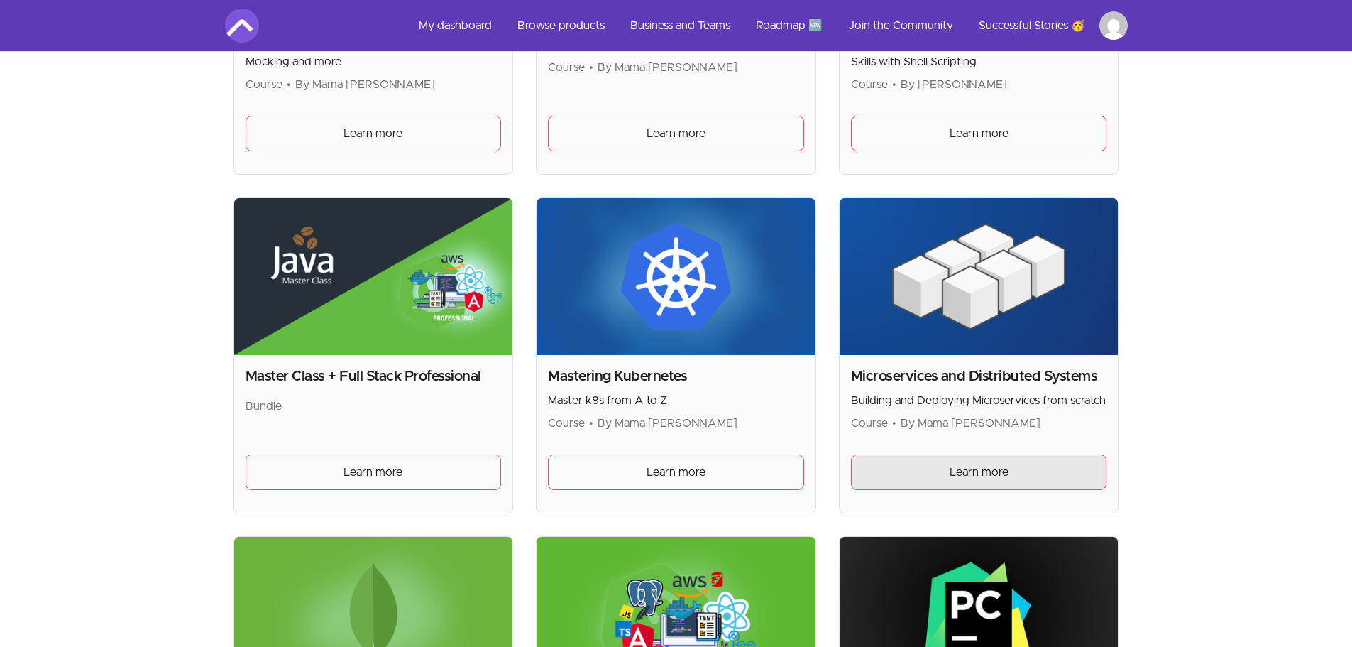
click at [935, 477] on link "Learn more" at bounding box center [979, 471] width 256 height 35
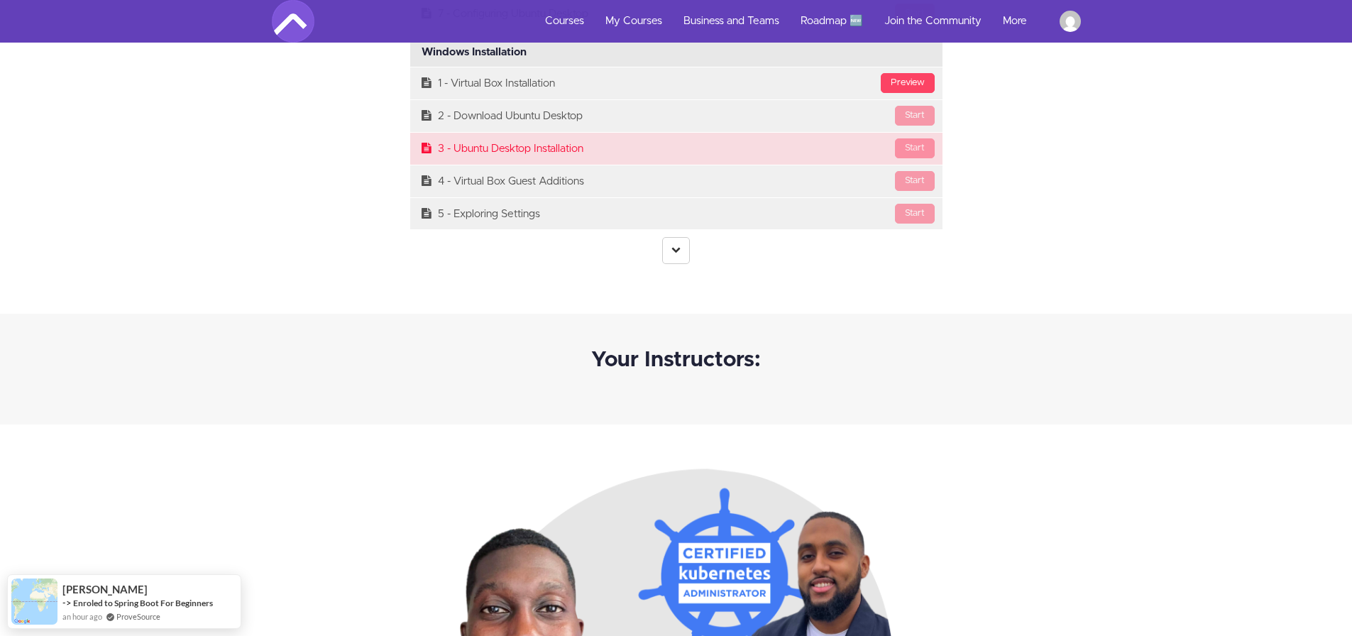
scroll to position [3577, 0]
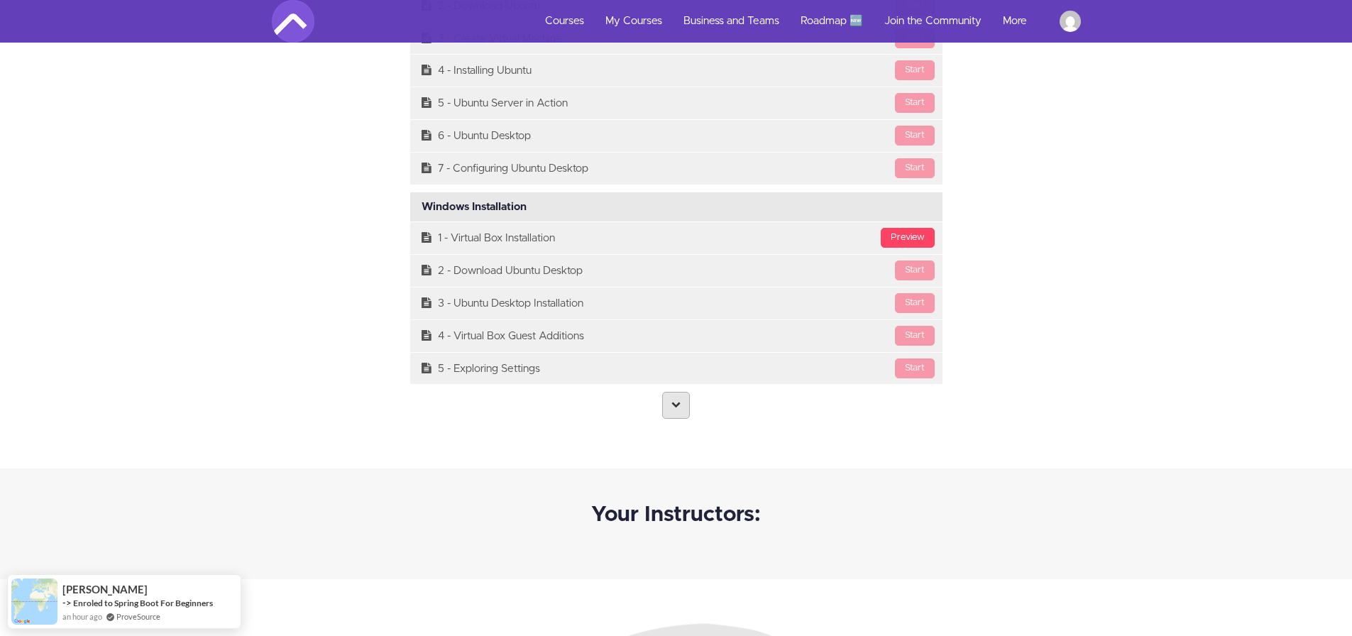
click at [678, 408] on icon at bounding box center [675, 404] width 9 height 9
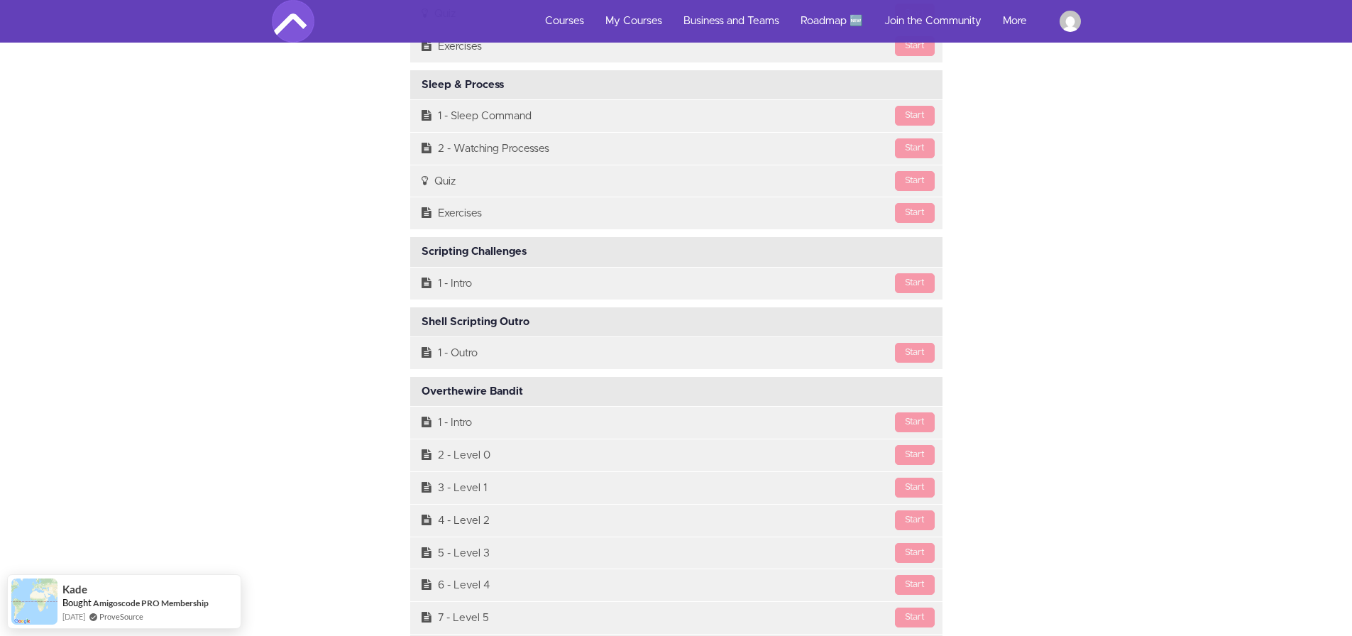
scroll to position [11668, 0]
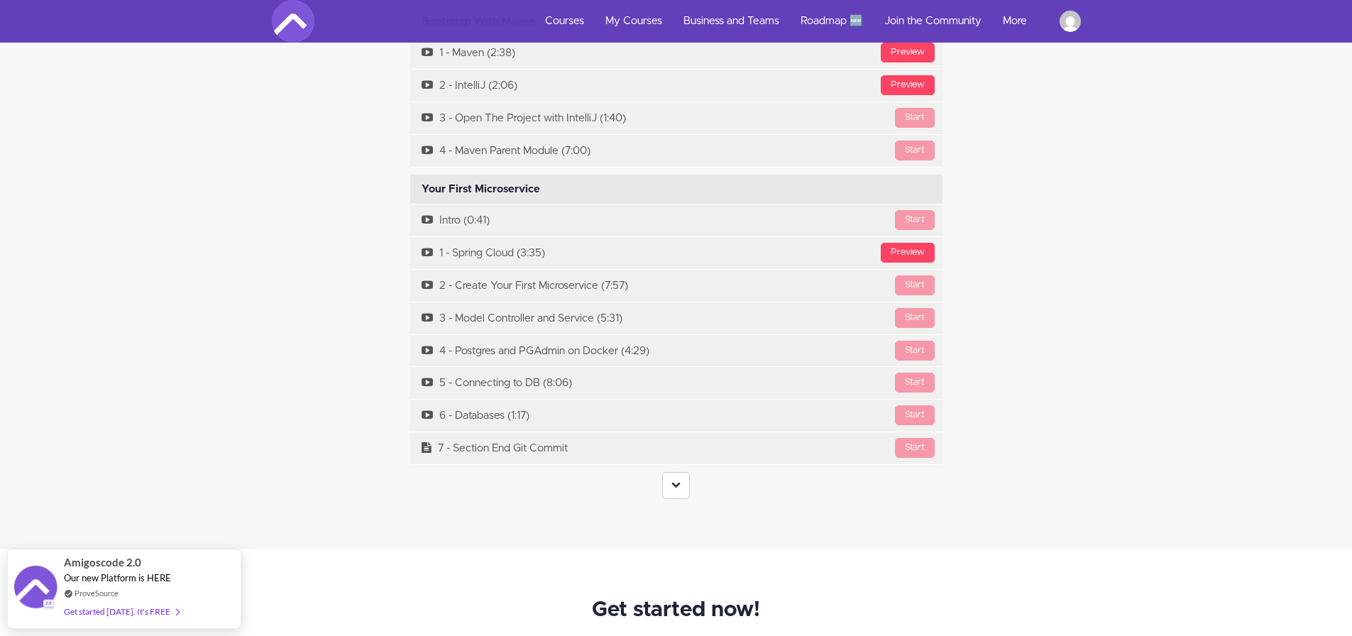
scroll to position [4502, 0]
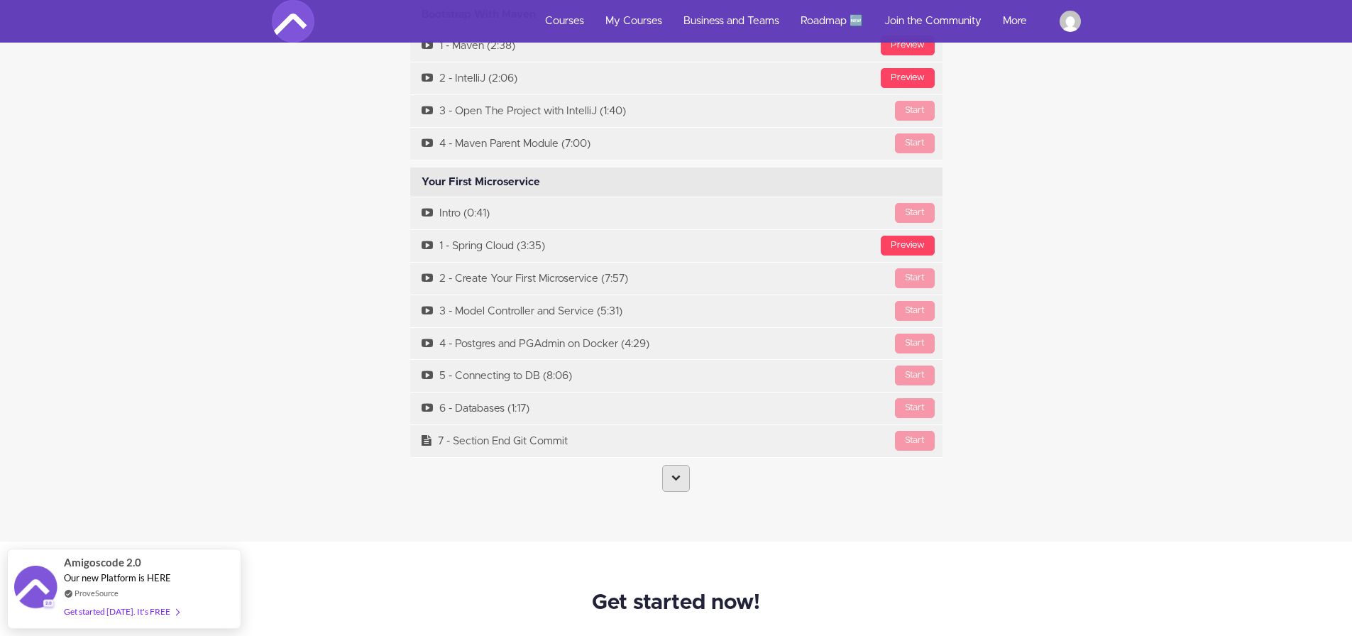
click at [679, 465] on link at bounding box center [676, 478] width 28 height 27
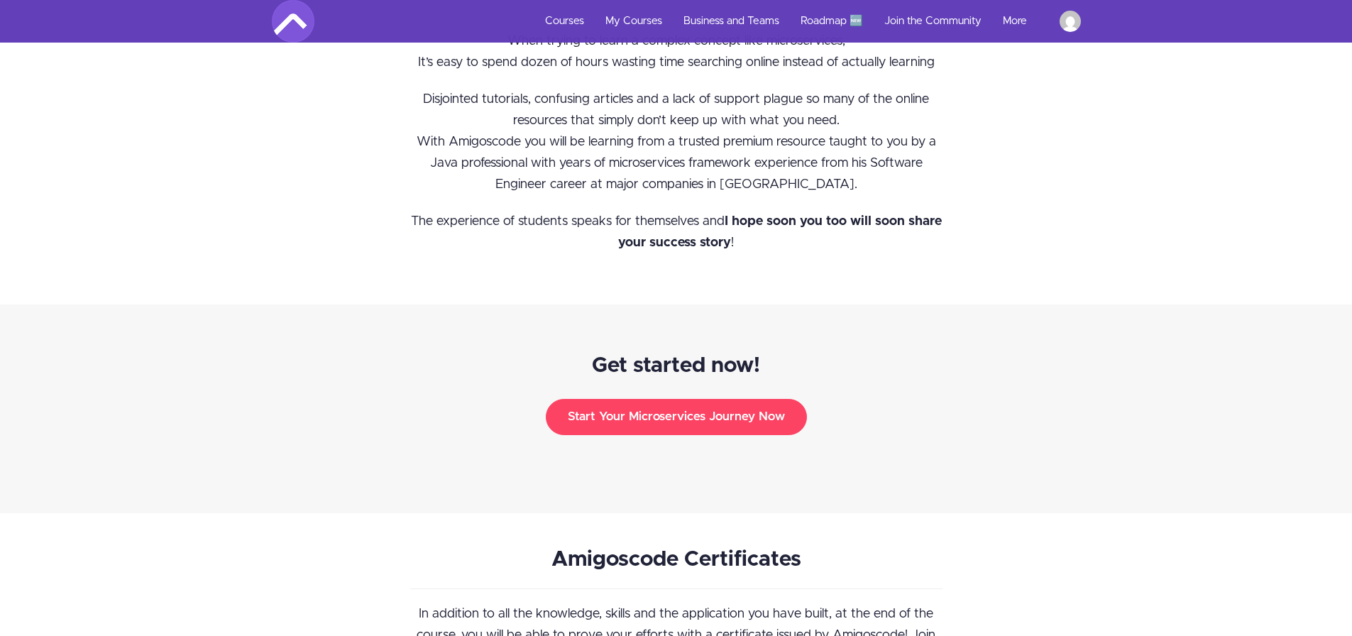
scroll to position [13274, 0]
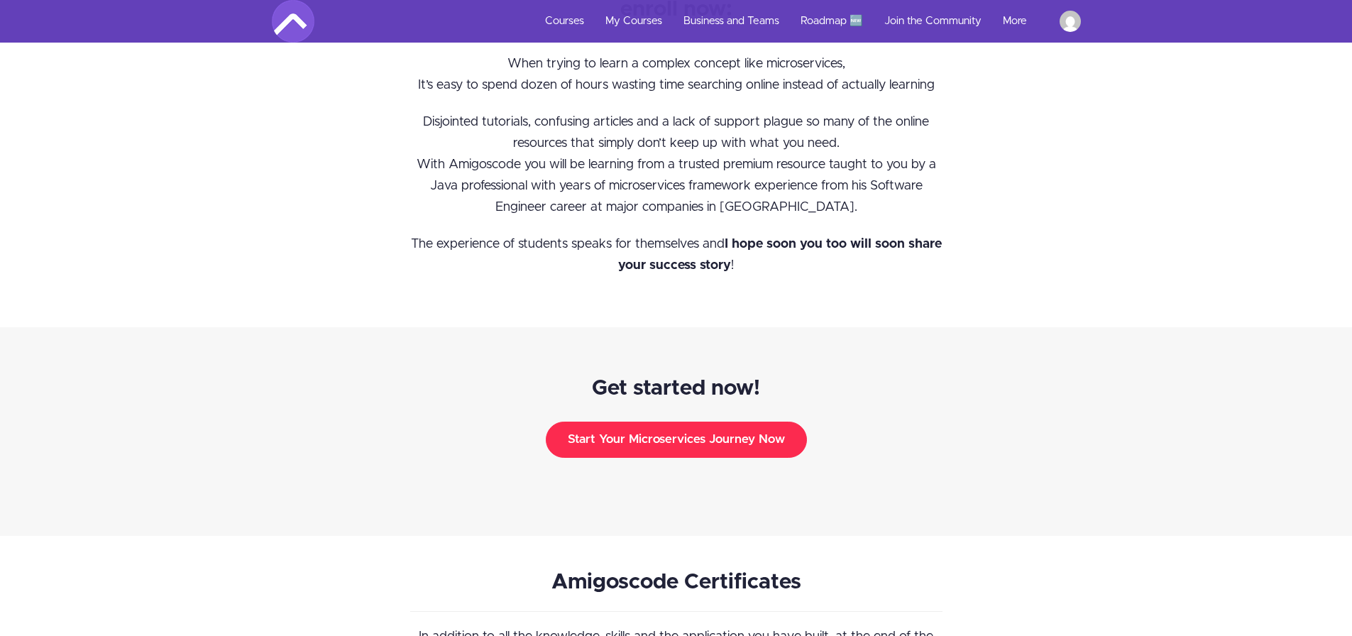
click at [661, 425] on button "Start Your Microservices Journey Now" at bounding box center [676, 439] width 261 height 35
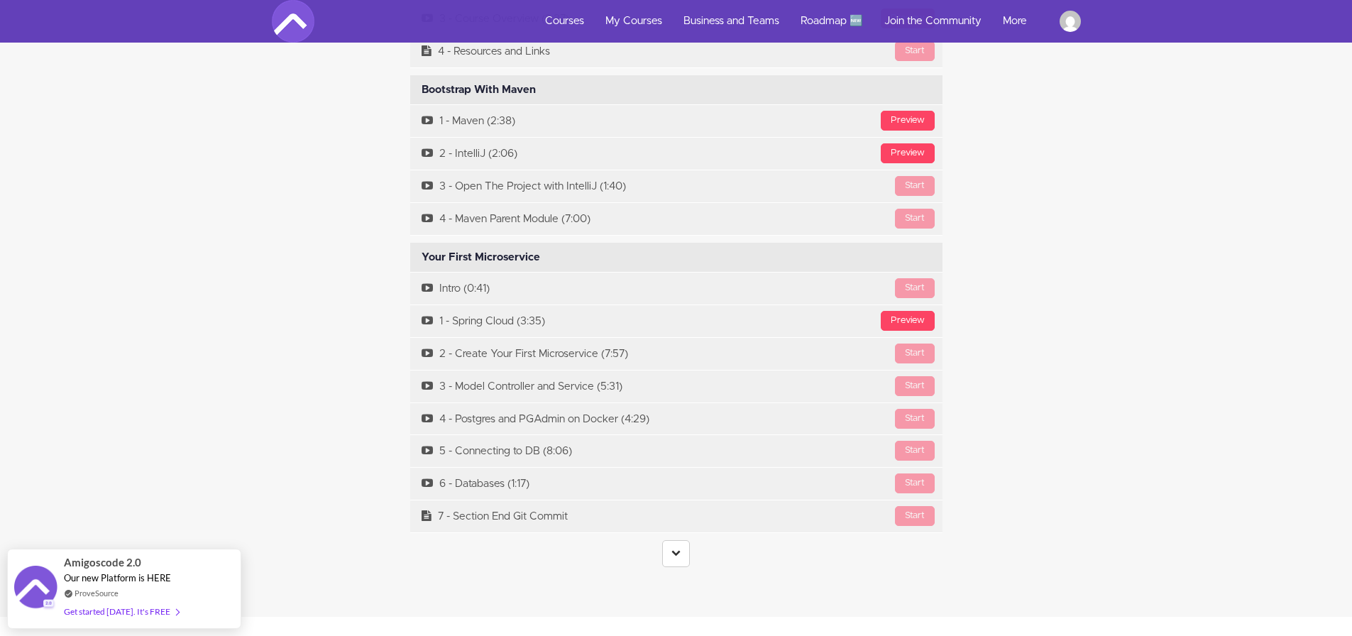
scroll to position [4454, 0]
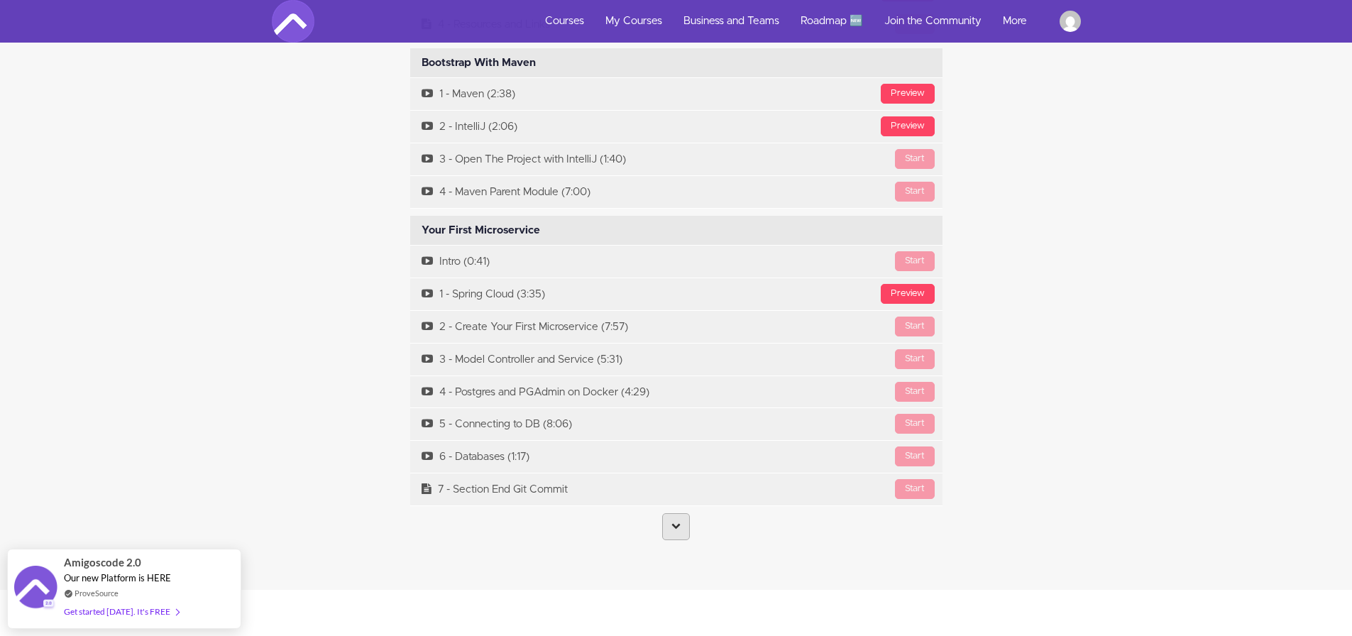
click at [685, 513] on link at bounding box center [676, 526] width 28 height 27
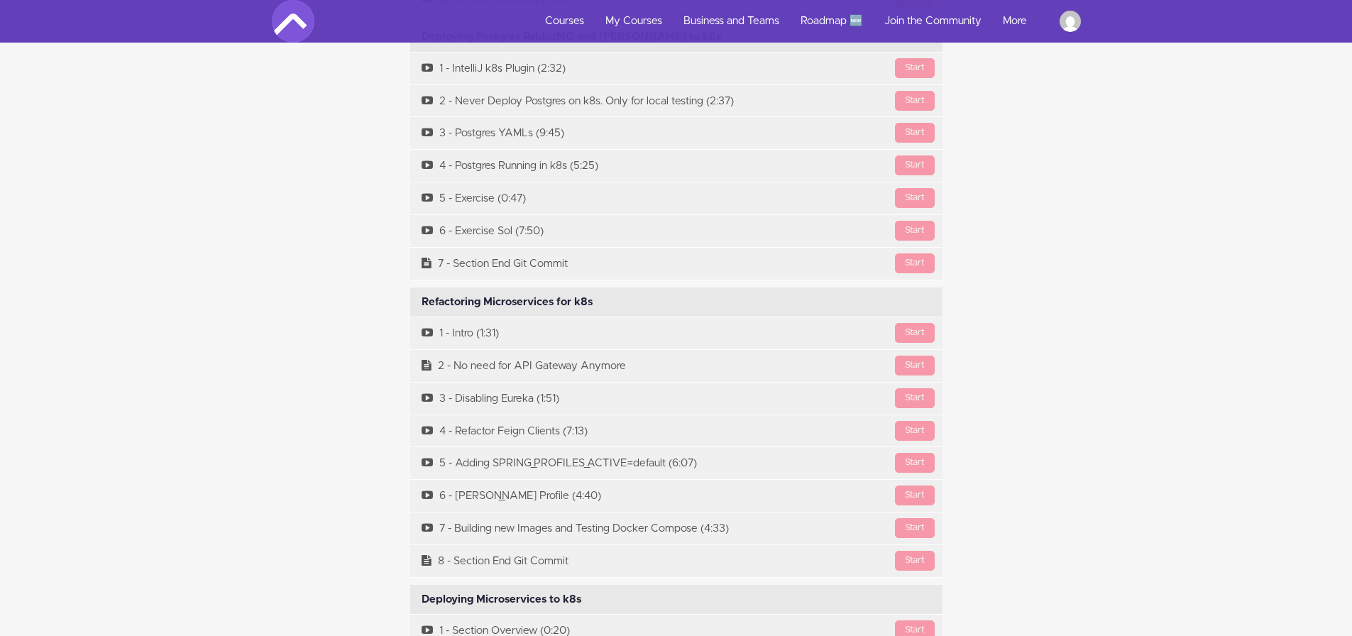
scroll to position [8148, 0]
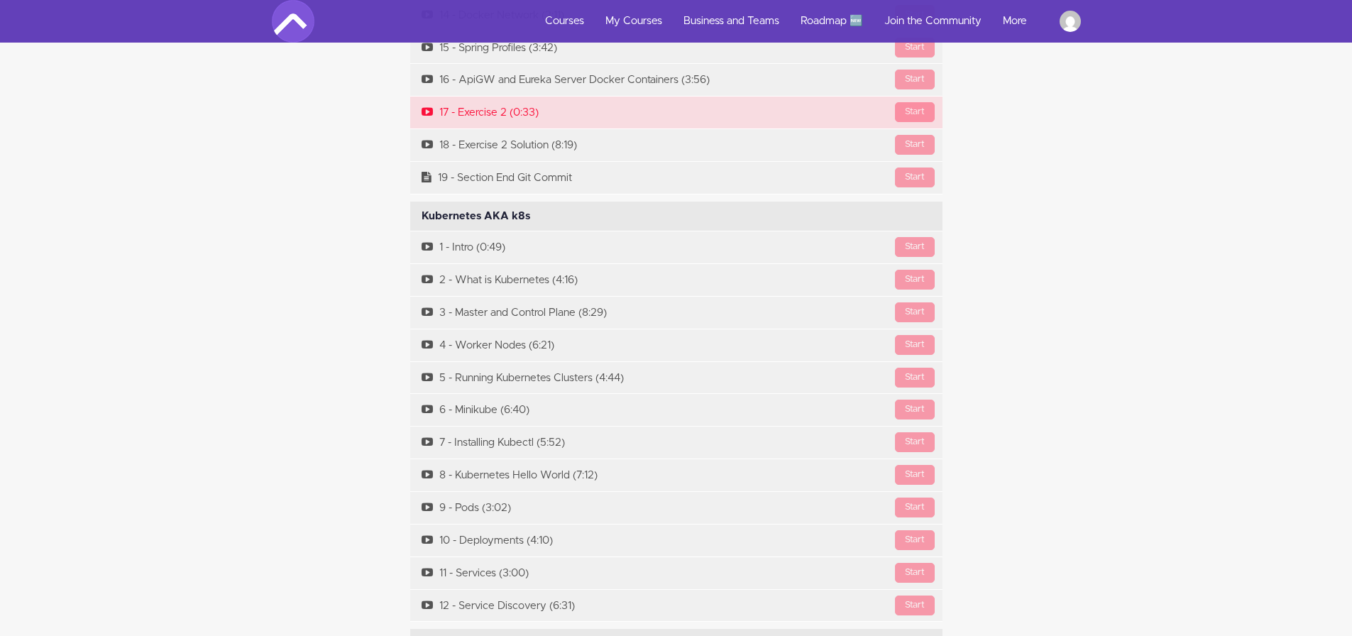
scroll to position [7552, 0]
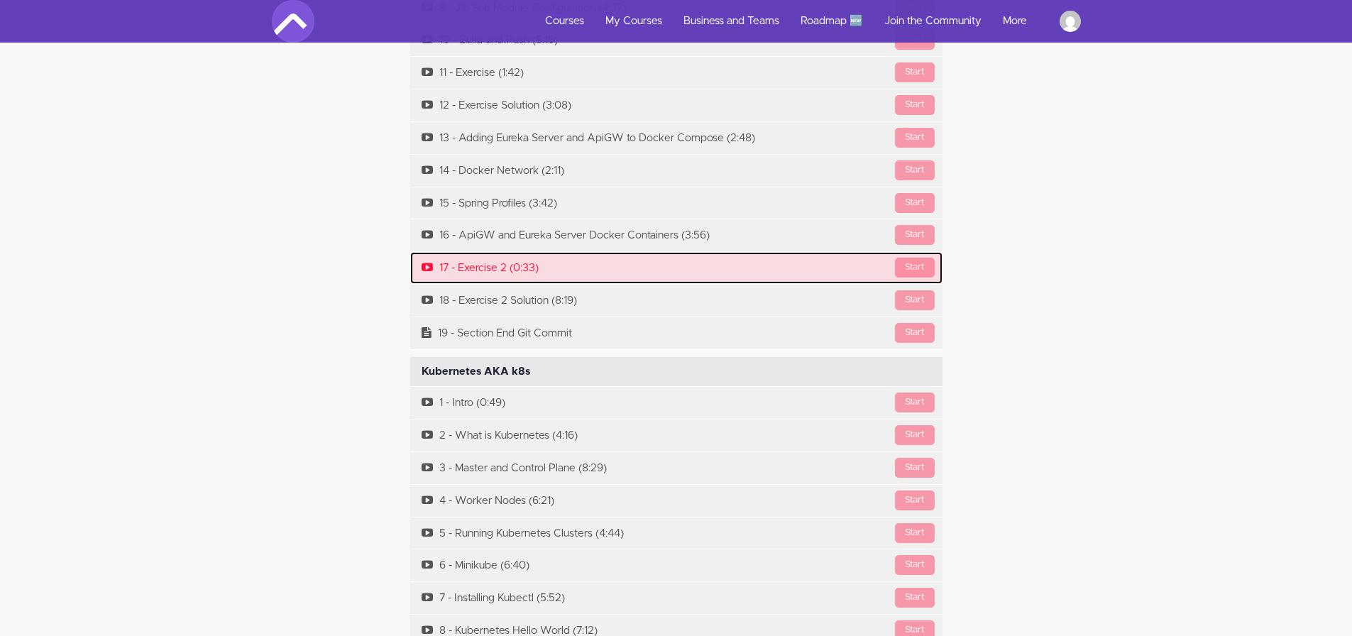
click at [488, 252] on link "Start 17 - Exercise 2 (0:33)" at bounding box center [676, 268] width 532 height 32
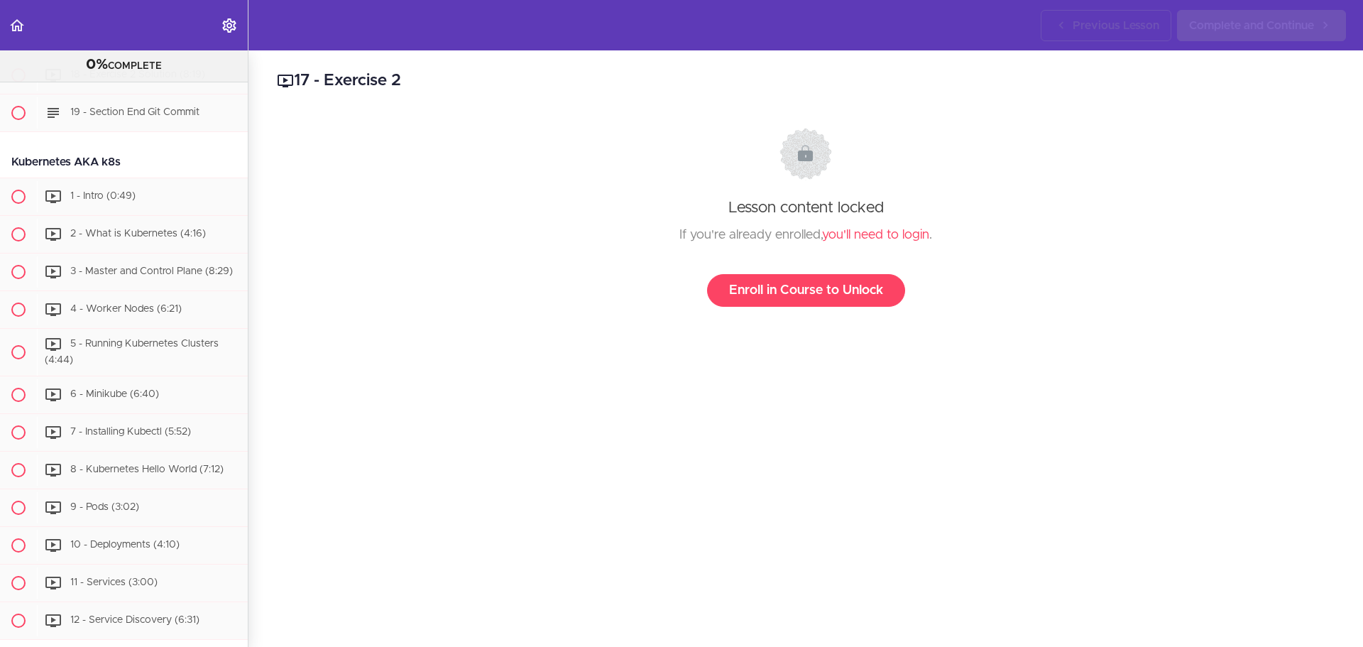
scroll to position [4458, 0]
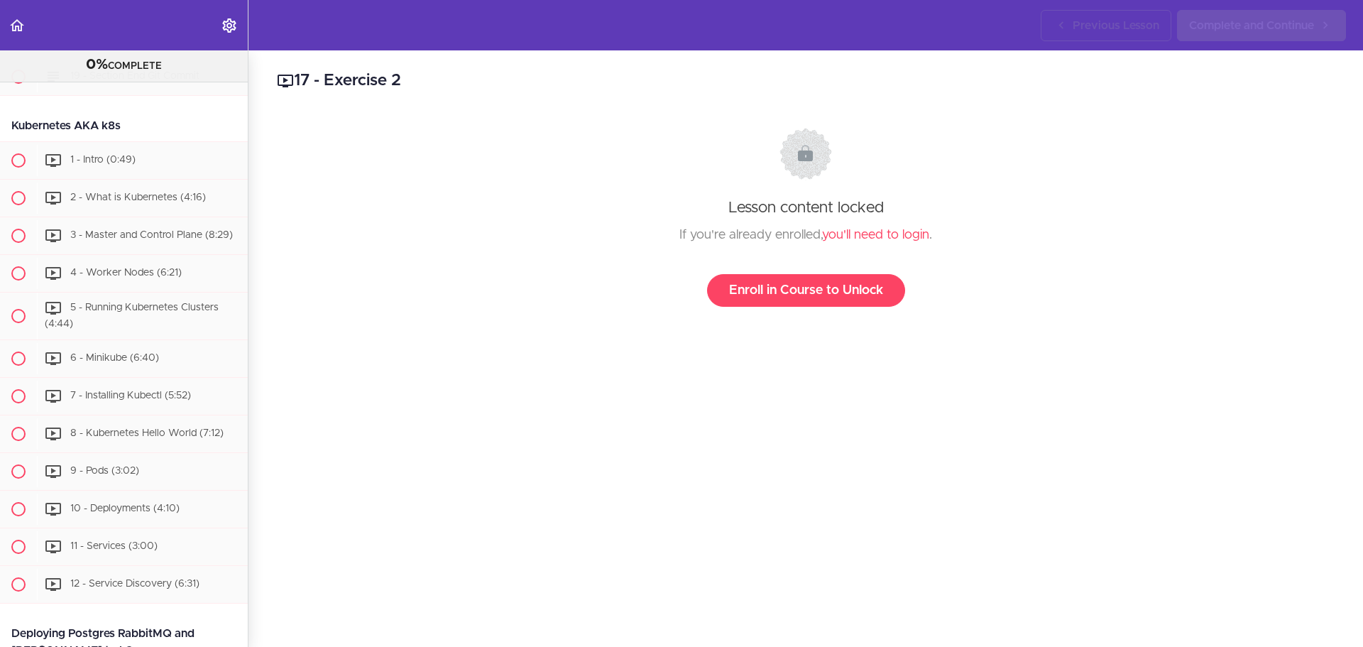
click at [137, 7] on span "17 - Exercise 2 (0:33)" at bounding box center [117, 2] width 95 height 10
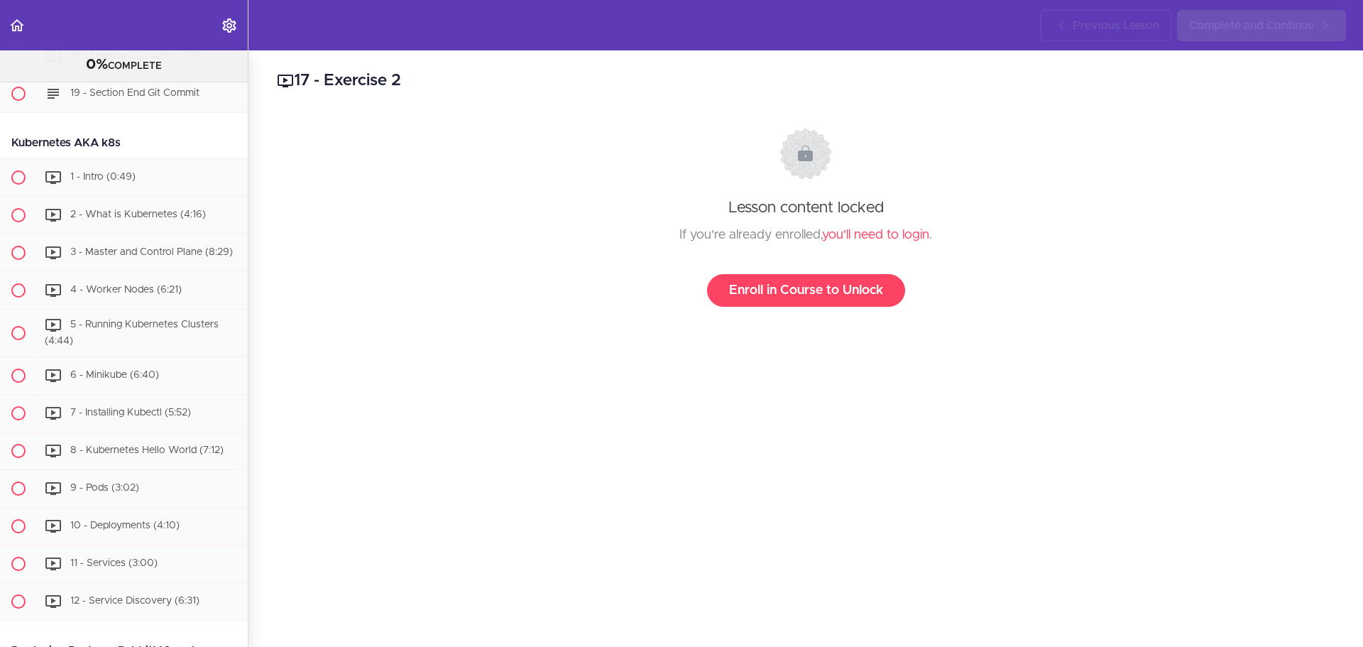
scroll to position [4440, 0]
click at [145, 35] on div "17 - Exercise 2 (0:33)" at bounding box center [142, 19] width 211 height 31
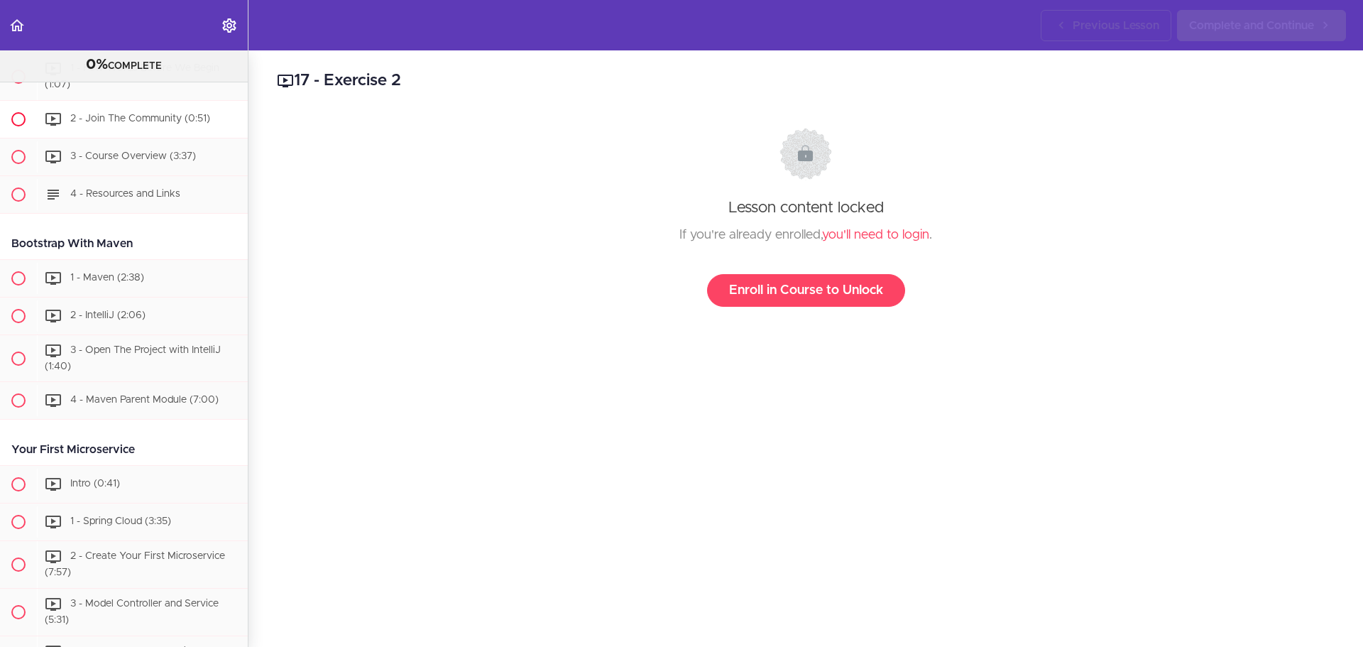
scroll to position [0, 0]
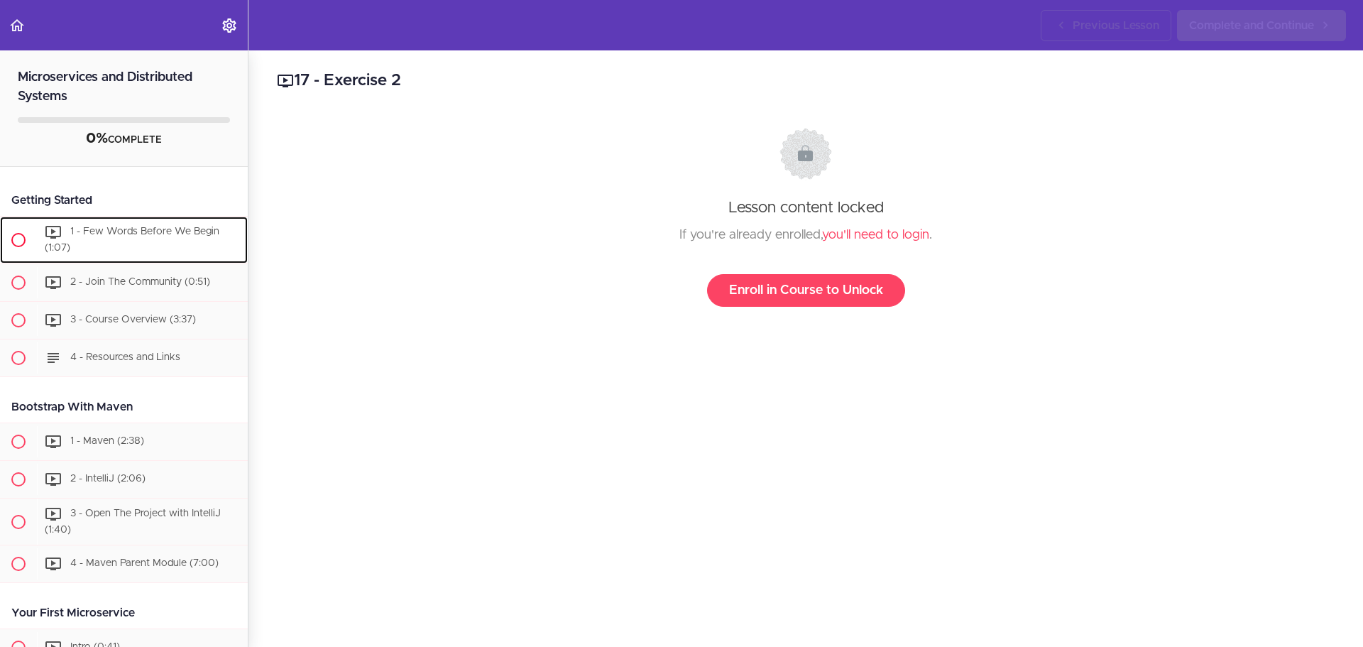
click at [137, 237] on div "1 - Few Words Before We Begin (1:07)" at bounding box center [142, 239] width 211 height 47
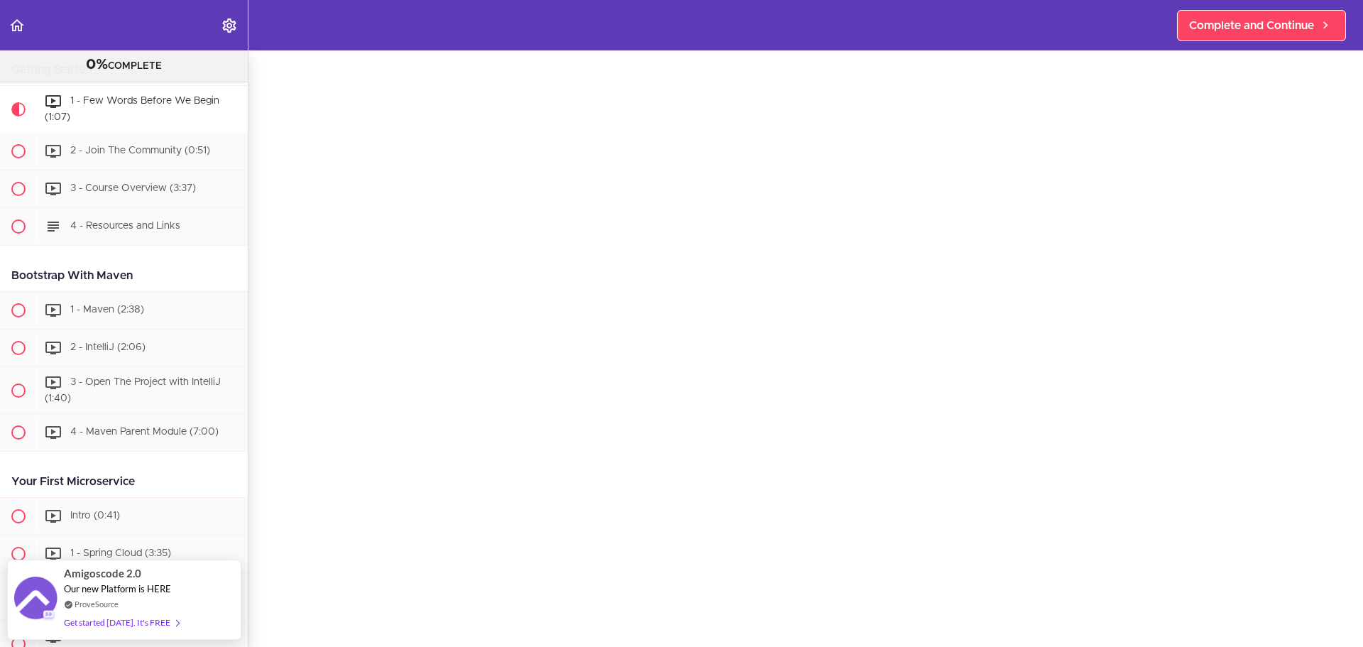
scroll to position [85, 0]
